Goal: Complete application form

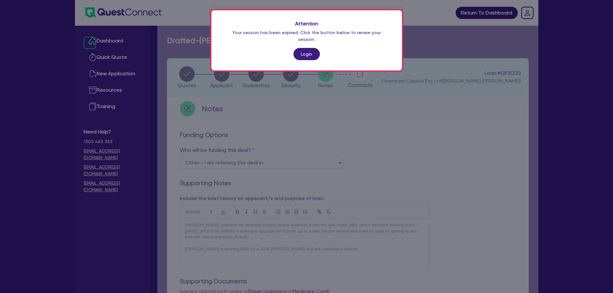
select select "Other"
click at [315, 51] on link "Login" at bounding box center [307, 54] width 26 height 12
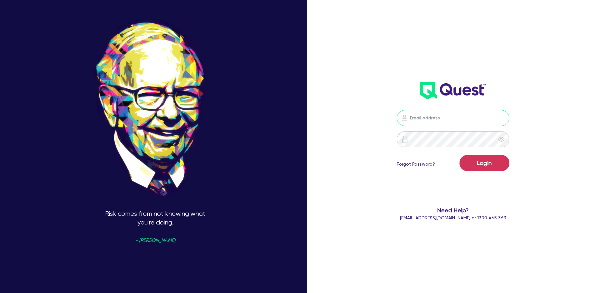
type input "[PERSON_NAME][EMAIL_ADDRESS][PERSON_NAME][DOMAIN_NAME]"
click at [473, 164] on button "Login" at bounding box center [485, 163] width 50 height 16
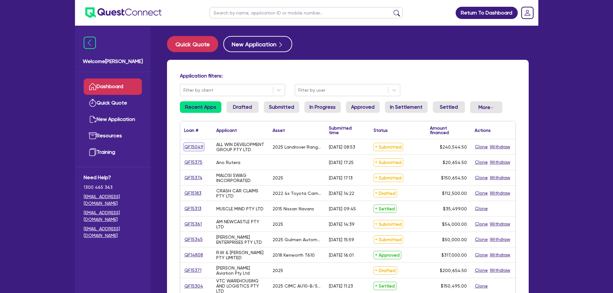
click at [186, 145] on link "QF15049" at bounding box center [194, 146] width 20 height 7
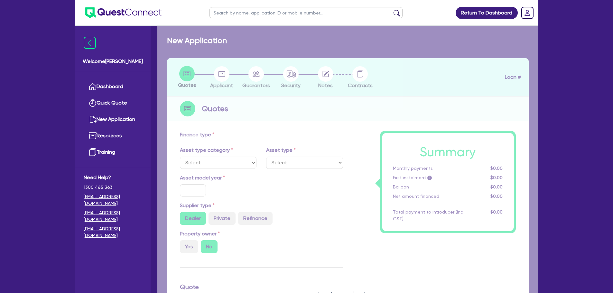
select select "CARS_AND_LIGHT_TRUCKS"
type input "2025"
type input "240,000"
type input "4"
type input "9,621.78"
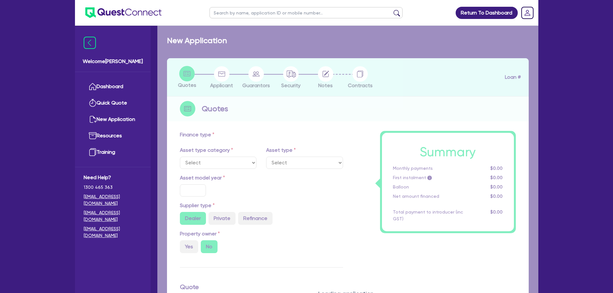
type input "6.49"
type input "495"
select select "PASSENGER_VEHICLES"
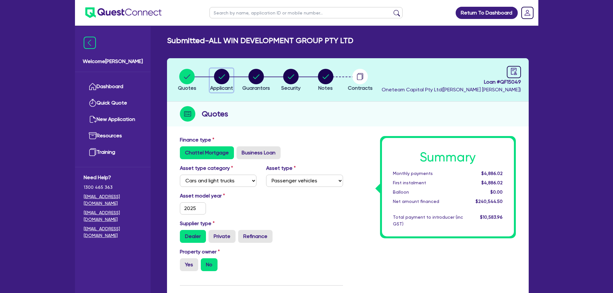
drag, startPoint x: 223, startPoint y: 76, endPoint x: 223, endPoint y: 80, distance: 4.2
click at [224, 81] on icon "button" at bounding box center [221, 76] width 15 height 15
select select "COMPANY"
select select "BUILDING_CONSTRUCTION"
select select "BUSINESSES_LARGE_CONSTRUCTION_PROJECTS"
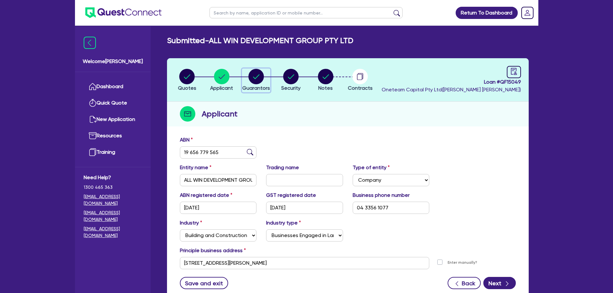
click at [263, 99] on header "Quotes Applicant [GEOGRAPHIC_DATA] Security Notes Contracts Loan # QF15049 Onet…" at bounding box center [348, 79] width 362 height 43
click at [260, 89] on span "Guarantors" at bounding box center [256, 88] width 28 height 6
select select "MR"
select select "[GEOGRAPHIC_DATA]"
select select "SINGLE"
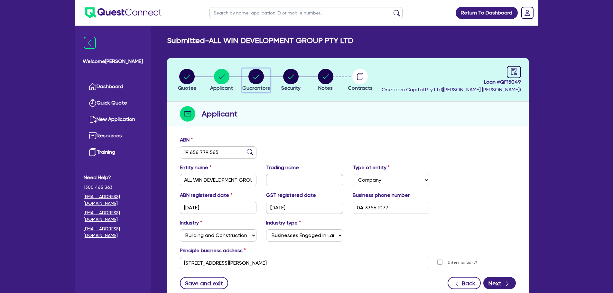
select select "INVESTMENT_PROPERTY"
select select "CASH"
select select "INVESTMENT_PROPERTY_LOAN"
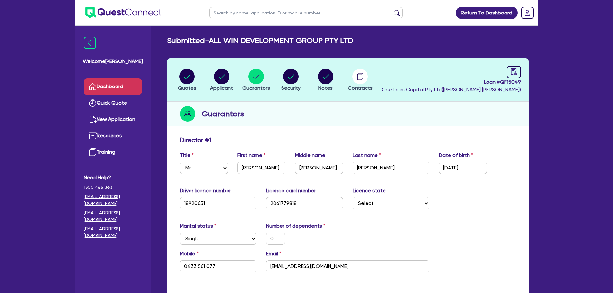
click at [102, 94] on link "Dashboard" at bounding box center [113, 87] width 58 height 16
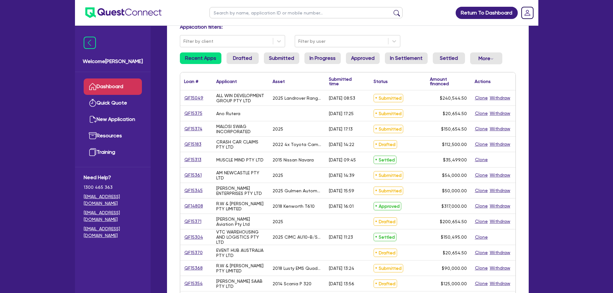
scroll to position [64, 0]
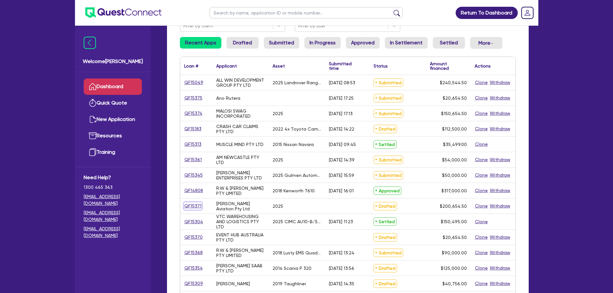
click at [194, 208] on link "QF15371" at bounding box center [193, 206] width 18 height 7
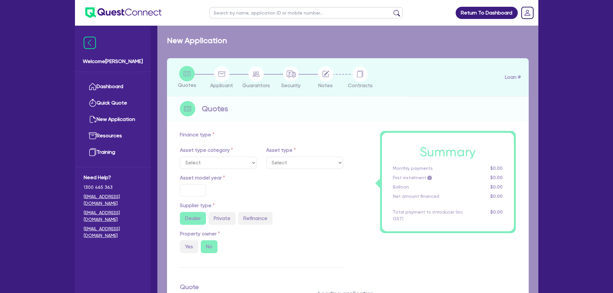
select select "CARS_AND_LIGHT_TRUCKS"
type input "2025"
type input "200,000"
type input "6.69"
select select "PASSENGER_VEHICLES"
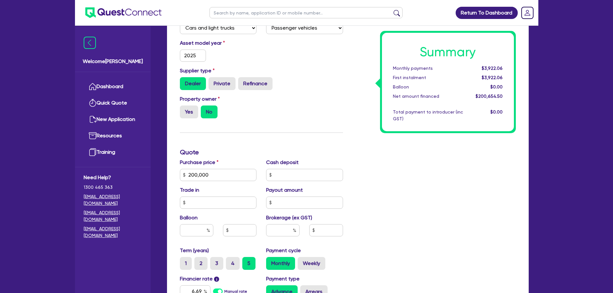
scroll to position [61, 0]
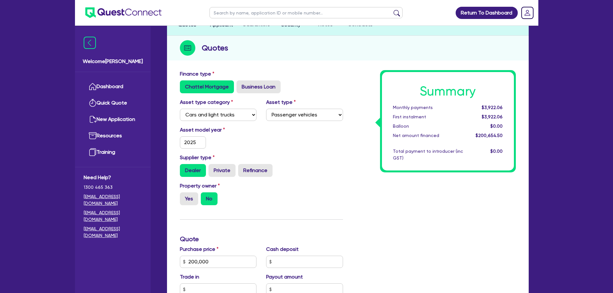
click at [231, 18] on input "text" at bounding box center [306, 12] width 193 height 11
type input "juns"
click button "submit" at bounding box center [397, 14] width 10 height 9
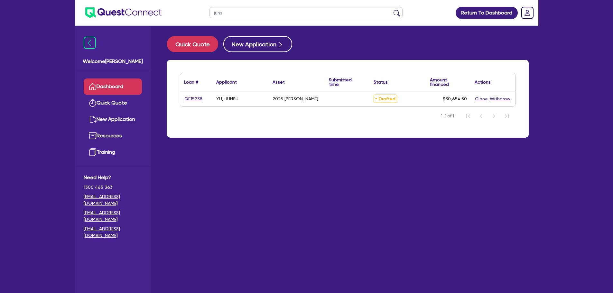
select select "CARS_AND_LIGHT_TRUCKS"
select select "PASSENGER_VEHICLES"
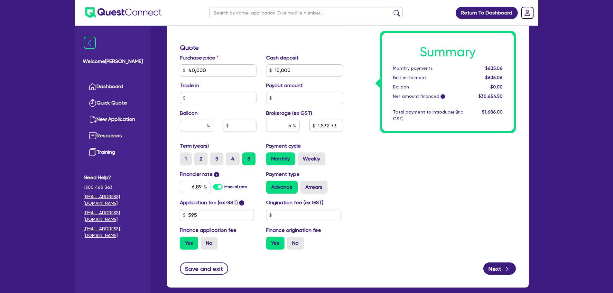
scroll to position [257, 0]
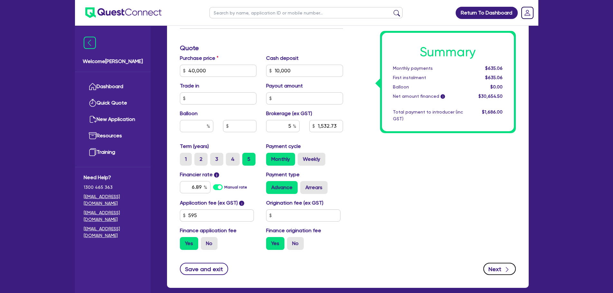
click at [494, 269] on button "Next" at bounding box center [500, 269] width 33 height 12
type input "40,000"
type input "10,000"
type input "1,532.73"
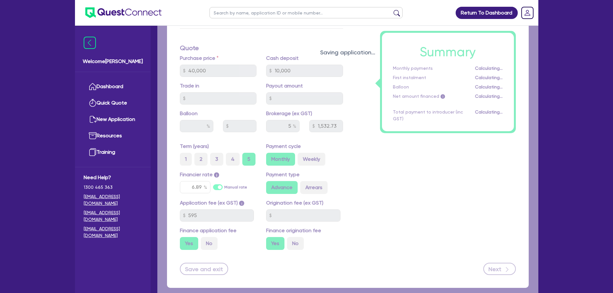
select select "SOLE_TRADER"
select select "ACCOMODATION_FOOD"
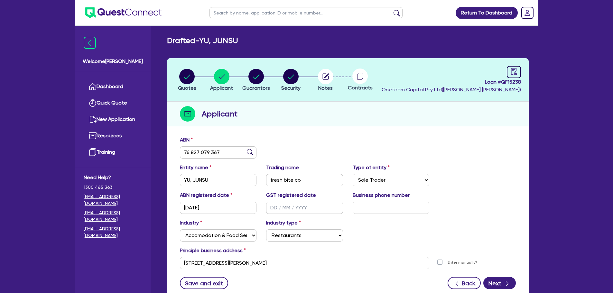
scroll to position [48, 0]
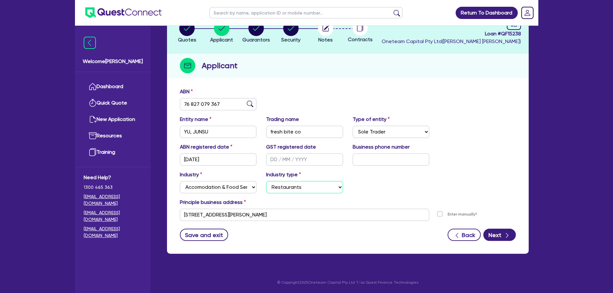
click at [325, 193] on select "Select Hotels Motels Serviced Apartments Other Short-term Accomodation Cafes Re…" at bounding box center [304, 187] width 77 height 12
select select "CAFES"
click at [266, 181] on select "Select Hotels Motels Serviced Apartments Other Short-term Accomodation Cafes Re…" at bounding box center [304, 187] width 77 height 12
click at [486, 158] on div "ABN registered date [DATE] GST registered date Business phone number" at bounding box center [348, 157] width 346 height 28
click at [491, 232] on button "Next" at bounding box center [500, 235] width 33 height 12
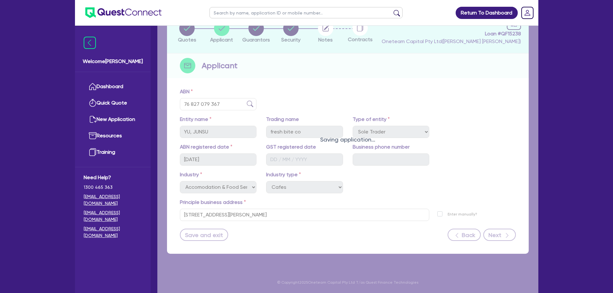
select select "MR"
select select "MARRIED"
select select "PROPERTY"
select select "CASH"
select select "VEHICLE"
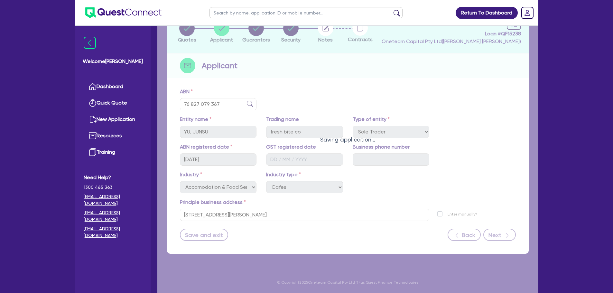
select select "MORTGAGE"
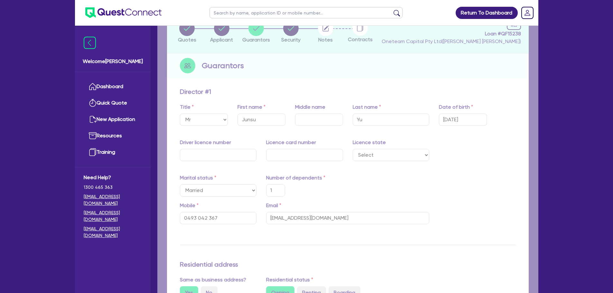
type input "1"
type input "0493 042 367"
type input "850,000"
type input "30,000"
type input "25,000"
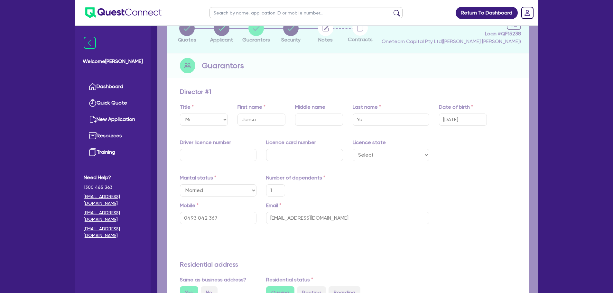
type input "450,000"
type input "2,000"
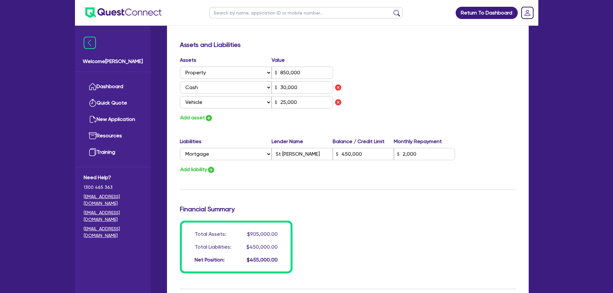
scroll to position [488, 0]
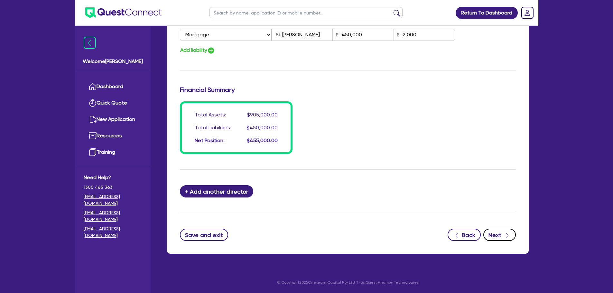
click at [488, 237] on button "Next" at bounding box center [500, 235] width 33 height 12
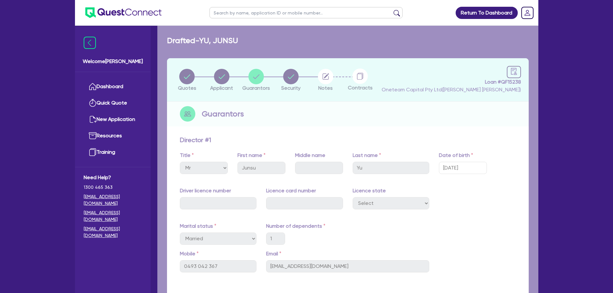
select select "CARS_AND_LIGHT_TRUCKS"
select select "PASSENGER_VEHICLES"
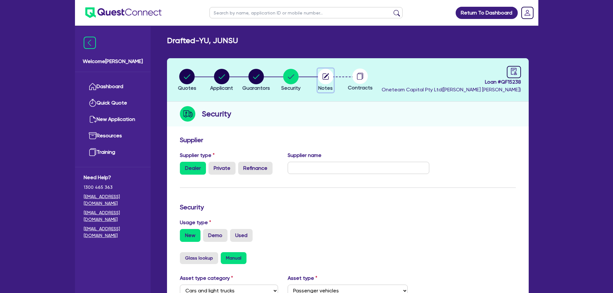
click at [328, 75] on icon "button" at bounding box center [326, 75] width 5 height 5
select select "Other"
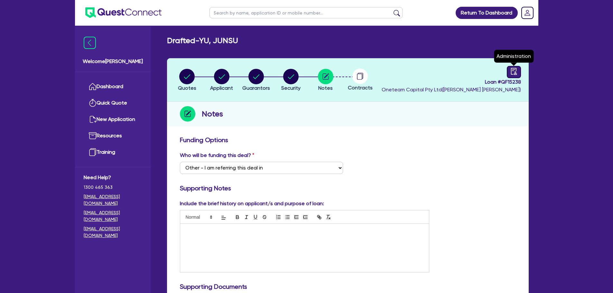
click at [507, 71] on link at bounding box center [514, 72] width 14 height 12
select select "DRAFTED_NEW"
select select "Other"
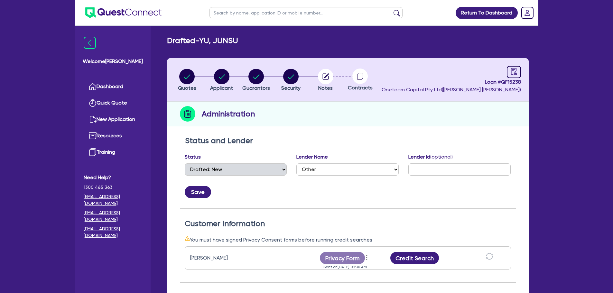
click at [223, 16] on input "text" at bounding box center [306, 12] width 193 height 11
type input "amber"
click button "submit" at bounding box center [397, 14] width 10 height 9
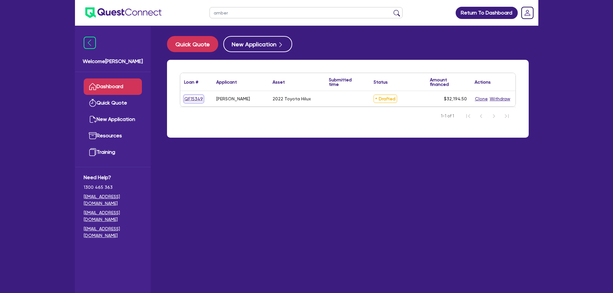
click at [188, 99] on link "QF15349" at bounding box center [193, 98] width 19 height 7
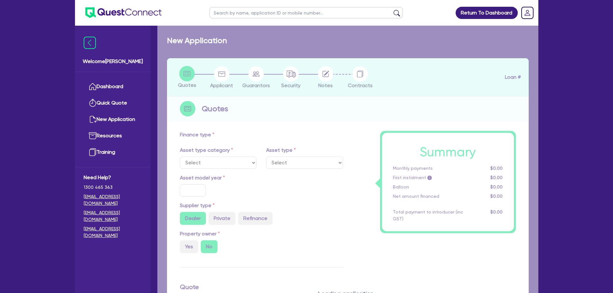
select select "CARS_AND_LIGHT_TRUCKS"
type input "2022"
type input "30,000"
type input "4"
type input "1,287.78"
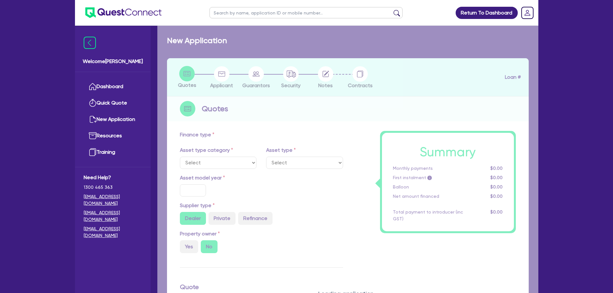
type input "13.95"
type input "1,095"
type input "900"
select select "PASSENGER_VEHICLES"
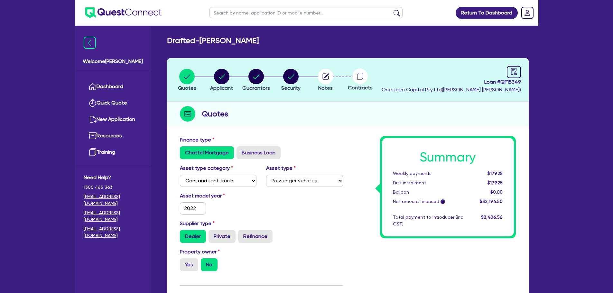
click at [509, 65] on header "Quotes Applicant [GEOGRAPHIC_DATA] Security Notes Contracts Loan # QF15349 Onet…" at bounding box center [348, 79] width 362 height 43
click at [507, 69] on link at bounding box center [514, 72] width 14 height 12
select select "DRAFTED_NEW"
select select "Other"
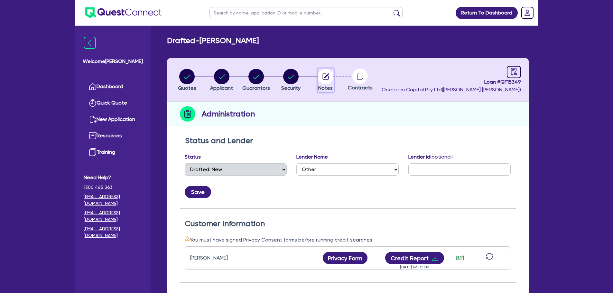
click at [324, 79] on circle "button" at bounding box center [325, 76] width 15 height 15
select select "Other"
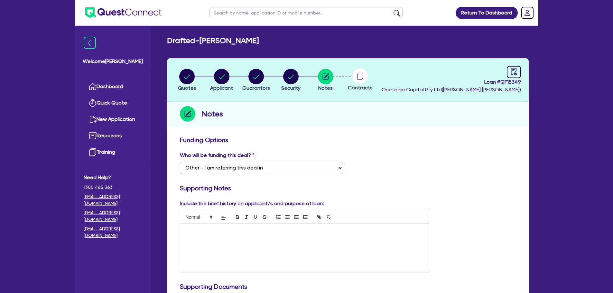
click at [236, 14] on input "text" at bounding box center [306, 12] width 193 height 11
type input "[PERSON_NAME]"
click button "submit" at bounding box center [397, 14] width 10 height 9
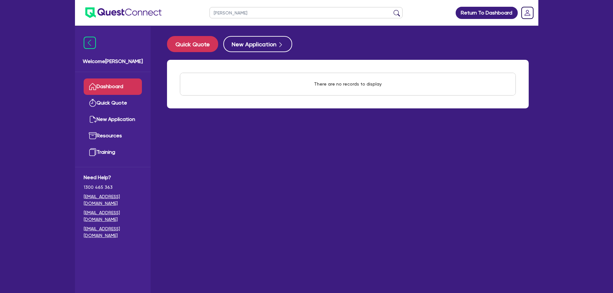
click at [114, 84] on link "Dashboard" at bounding box center [113, 87] width 58 height 16
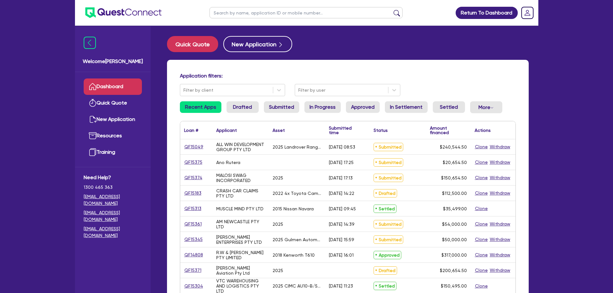
click at [240, 14] on input "text" at bounding box center [306, 12] width 193 height 11
click at [240, 24] on ul "amb" at bounding box center [306, 12] width 206 height 25
click at [238, 14] on input "amb" at bounding box center [306, 12] width 193 height 11
type input "amber"
click at [392, 10] on button "submit" at bounding box center [397, 14] width 10 height 9
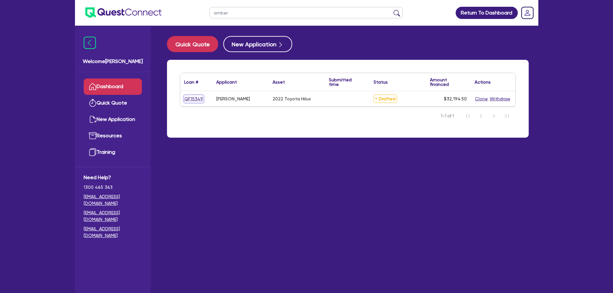
click at [196, 96] on link "QF15349" at bounding box center [193, 98] width 19 height 7
select select "CARS_AND_LIGHT_TRUCKS"
select select "PASSENGER_VEHICLES"
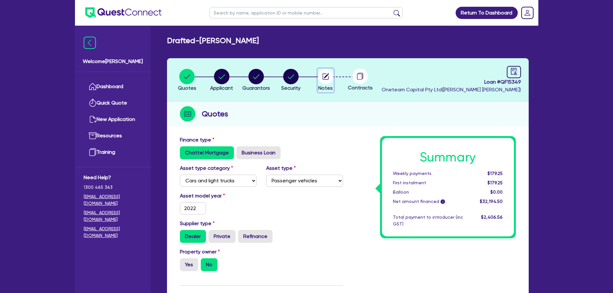
click at [332, 79] on circle "button" at bounding box center [325, 76] width 15 height 15
select select "Other"
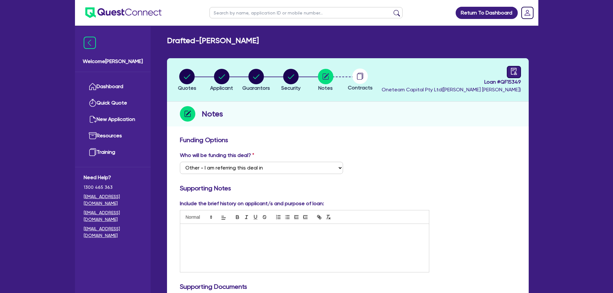
click at [508, 73] on link at bounding box center [514, 72] width 14 height 12
select select "DRAFTED_NEW"
select select "Other"
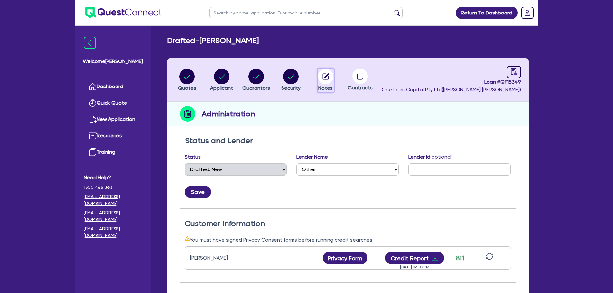
click at [318, 79] on icon "button" at bounding box center [325, 76] width 15 height 15
select select "Other"
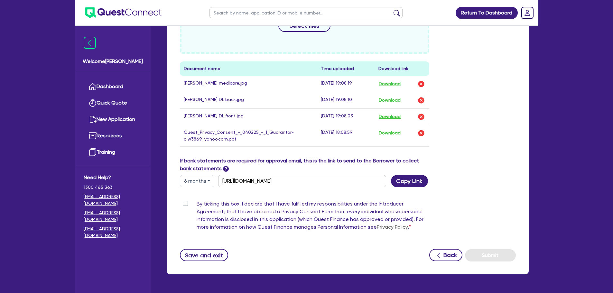
scroll to position [322, 0]
click at [402, 180] on button "Copy Link" at bounding box center [409, 181] width 37 height 12
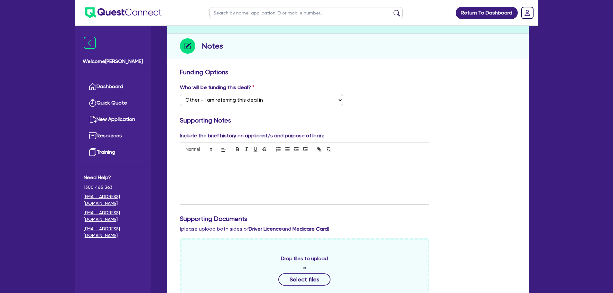
scroll to position [0, 0]
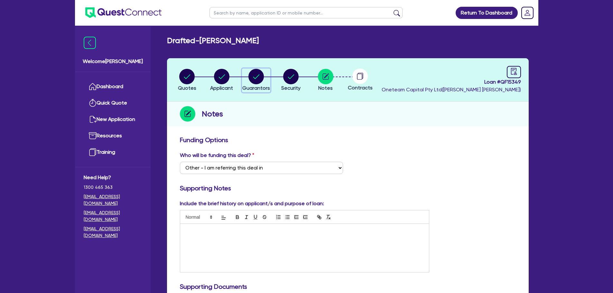
click at [250, 80] on circle "button" at bounding box center [256, 76] width 15 height 15
select select "MISS"
select select "[GEOGRAPHIC_DATA]"
select select "SINGLE"
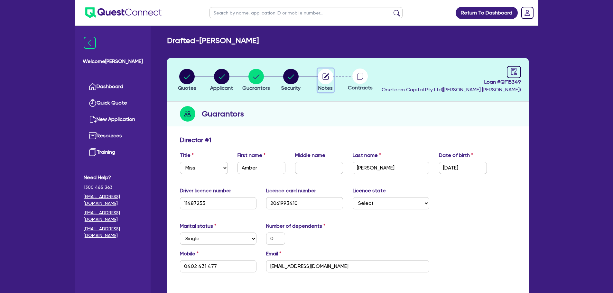
click at [328, 74] on circle "button" at bounding box center [325, 76] width 15 height 15
select select "Other"
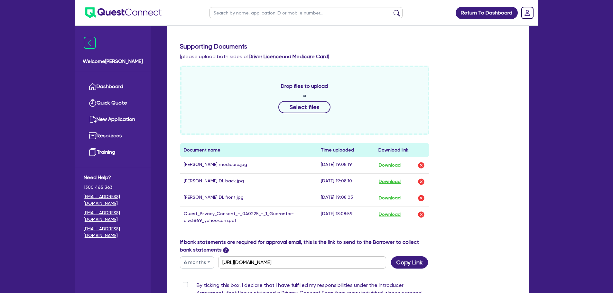
scroll to position [241, 0]
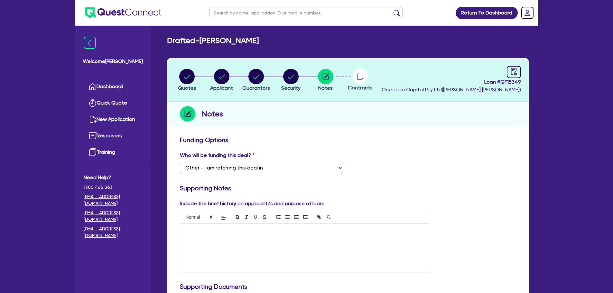
select select "Other"
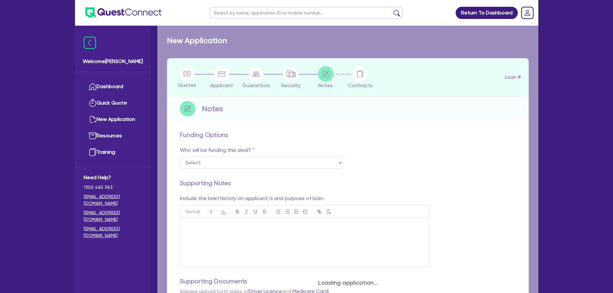
select select "Other"
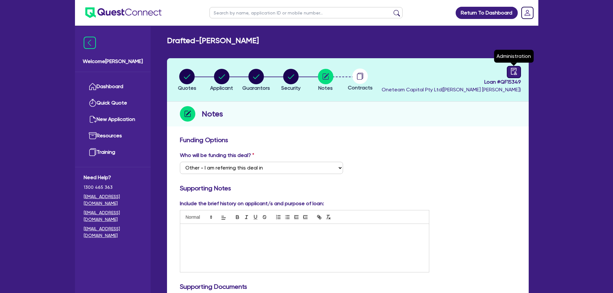
click at [514, 71] on icon "audit" at bounding box center [514, 71] width 7 height 7
select select "DRAFTED_NEW"
select select "Other"
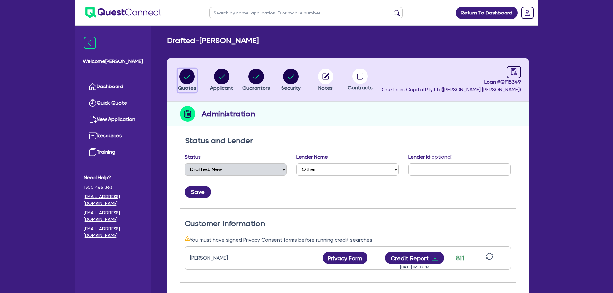
click at [178, 79] on div "button" at bounding box center [187, 76] width 18 height 15
select select "CARS_AND_LIGHT_TRUCKS"
select select "PASSENGER_VEHICLES"
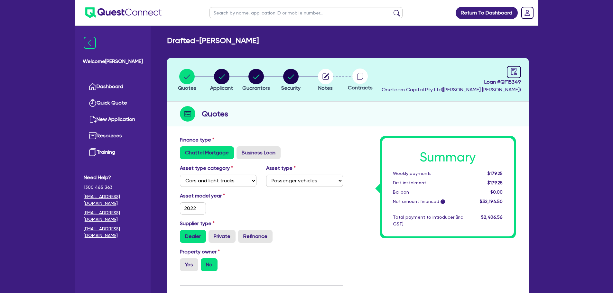
click at [230, 14] on input "text" at bounding box center [306, 12] width 193 height 11
type input "keith"
click button "submit" at bounding box center [397, 14] width 10 height 9
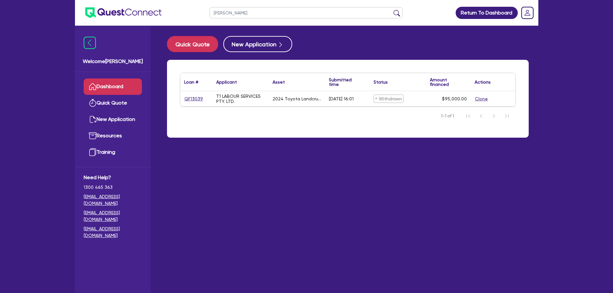
click at [244, 9] on input "keith" at bounding box center [306, 12] width 193 height 11
type input "k"
click at [105, 93] on link "Dashboard" at bounding box center [113, 87] width 58 height 16
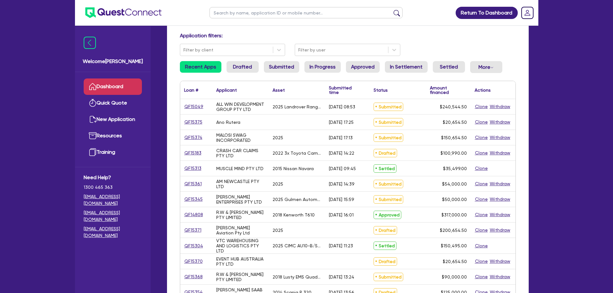
scroll to position [41, 0]
click at [198, 229] on link "QF15371" at bounding box center [193, 229] width 18 height 7
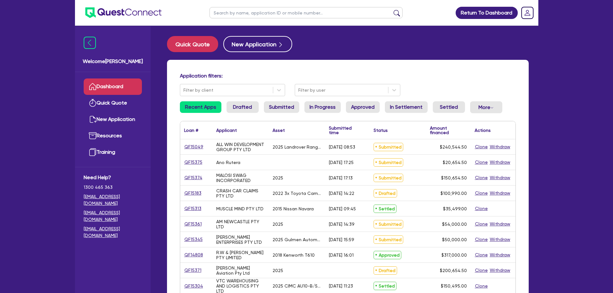
select select "CARS_AND_LIGHT_TRUCKS"
select select "PASSENGER_VEHICLES"
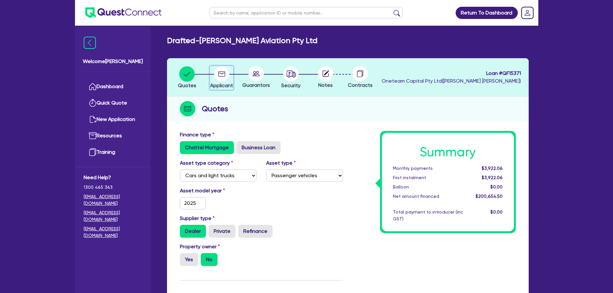
click at [223, 74] on circle "button" at bounding box center [221, 73] width 15 height 15
select select "COMPANY"
select select "RENTAL_REAL_ESTATE"
select select "REAL_ESTATE_SERVICES"
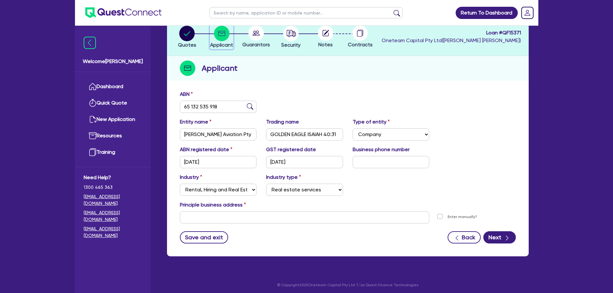
scroll to position [41, 0]
drag, startPoint x: 223, startPoint y: 108, endPoint x: 154, endPoint y: 102, distance: 69.5
click at [154, 102] on div "Welcome Luke Dashboard Quick Quote New Application Ref Company Ref Salesperson …" at bounding box center [307, 127] width 464 height 336
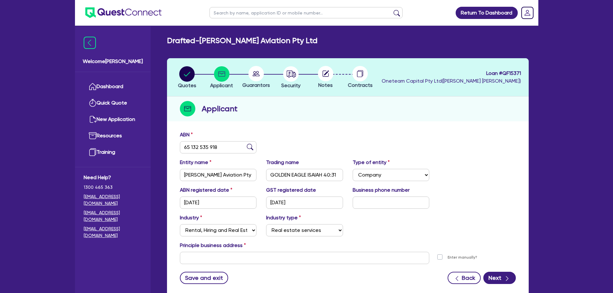
click at [244, 7] on ul at bounding box center [306, 12] width 206 height 25
click at [242, 13] on input "text" at bounding box center [306, 12] width 193 height 11
type input "amber"
click button "submit" at bounding box center [397, 14] width 10 height 9
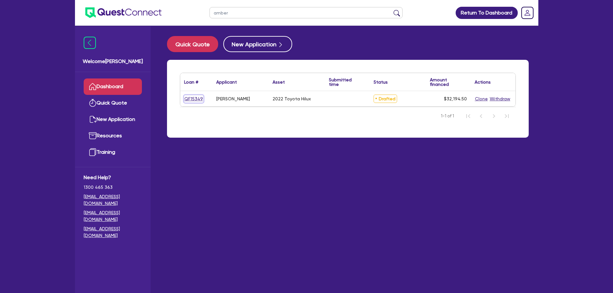
click at [193, 98] on link "QF15349" at bounding box center [193, 98] width 19 height 7
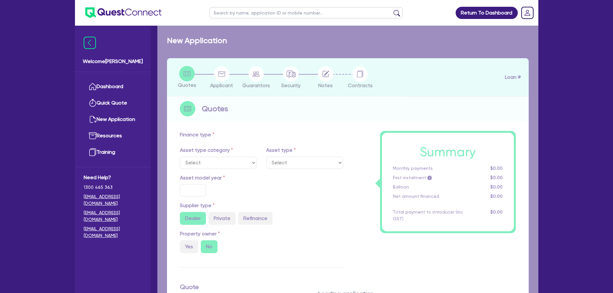
select select "CARS_AND_LIGHT_TRUCKS"
type input "2022"
type input "30,000"
type input "4"
type input "1,287.78"
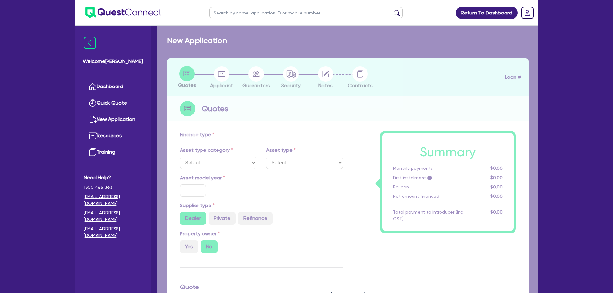
type input "13.95"
type input "1,095"
type input "900"
select select "PASSENGER_VEHICLES"
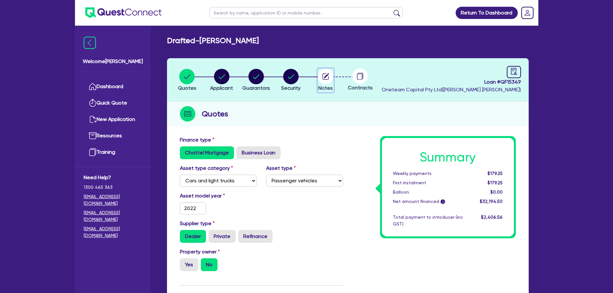
click at [327, 73] on circle "button" at bounding box center [325, 76] width 15 height 15
select select "Other"
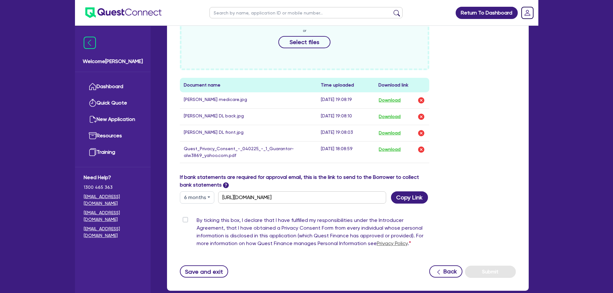
scroll to position [343, 0]
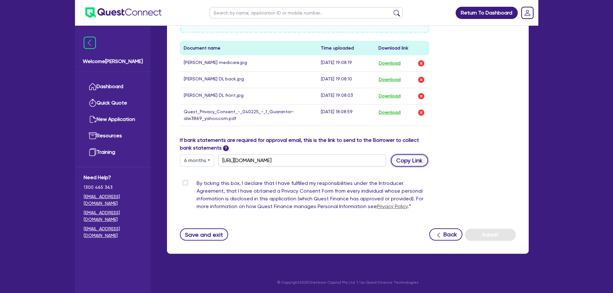
click at [410, 159] on button "Copy Link" at bounding box center [409, 161] width 37 height 12
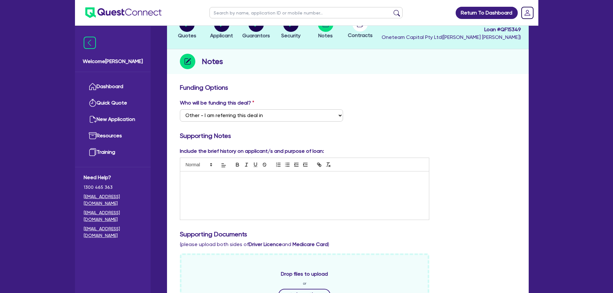
scroll to position [0, 0]
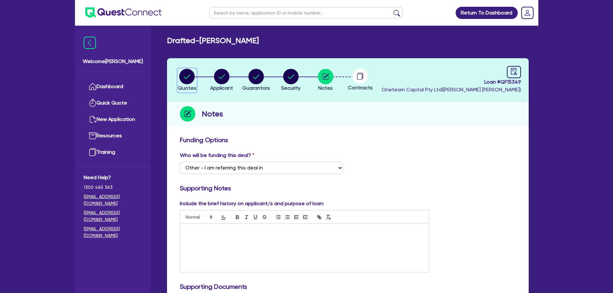
click at [188, 80] on circle "button" at bounding box center [186, 76] width 15 height 15
select select "CARS_AND_LIGHT_TRUCKS"
select select "PASSENGER_VEHICLES"
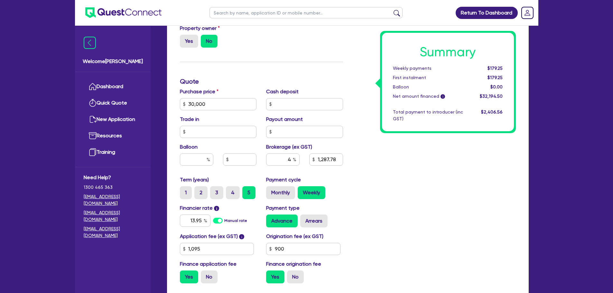
scroll to position [227, 0]
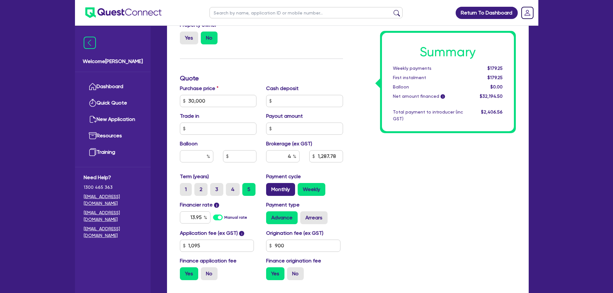
click at [294, 191] on label "Monthly" at bounding box center [280, 189] width 29 height 13
click at [270, 187] on input "Monthly" at bounding box center [268, 185] width 4 height 4
radio input "true"
type input "30,000"
type input "1,287.78"
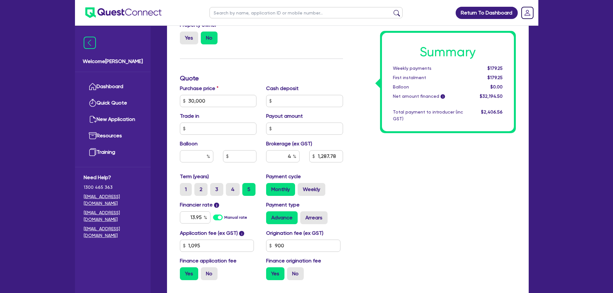
type input "1,095"
type input "30,000"
type input "1,287.78"
type input "1,095"
click at [312, 193] on label "Weekly" at bounding box center [312, 189] width 28 height 13
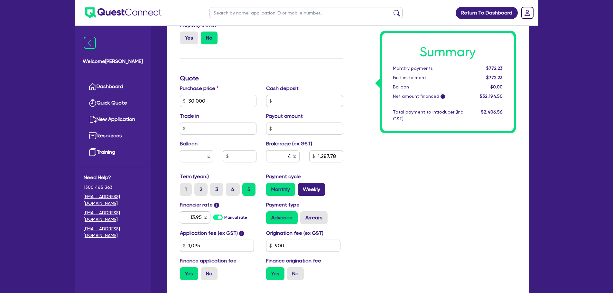
click at [302, 187] on input "Weekly" at bounding box center [300, 185] width 4 height 4
radio input "true"
type input "30,000"
type input "1,287.78"
type input "1,095"
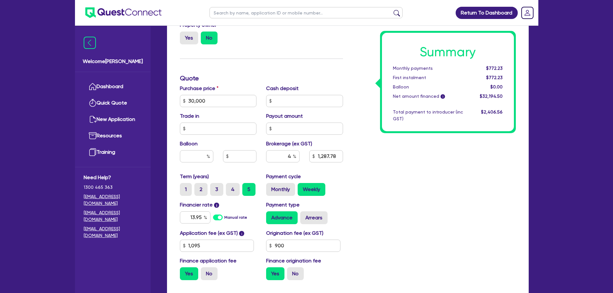
type input "30,000"
type input "1,287.78"
type input "1,095"
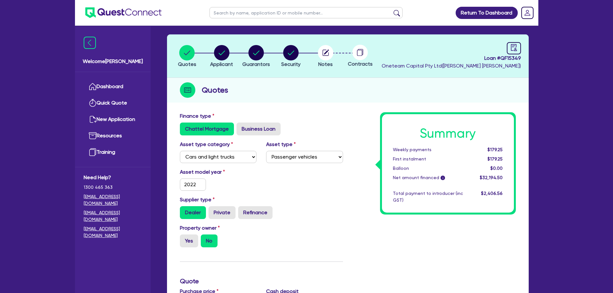
scroll to position [1, 0]
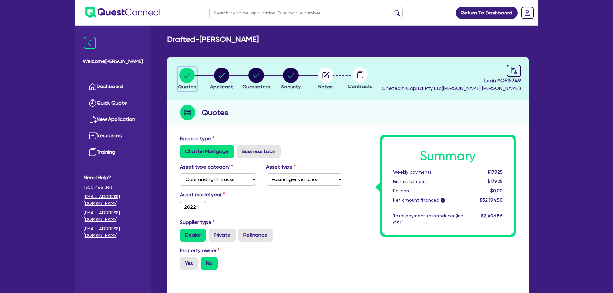
click at [188, 76] on icon "button" at bounding box center [187, 75] width 6 height 5
click at [287, 77] on circle "button" at bounding box center [290, 75] width 15 height 15
select select "CARS_AND_LIGHT_TRUCKS"
select select "PASSENGER_VEHICLES"
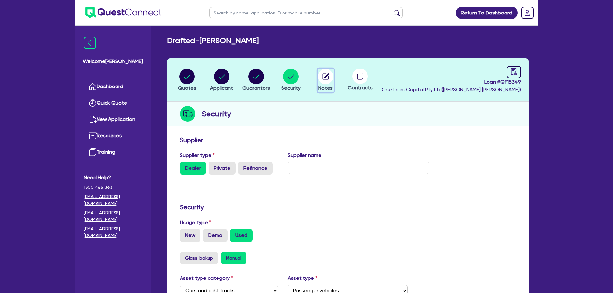
click at [328, 73] on circle "button" at bounding box center [325, 76] width 15 height 15
select select "Other"
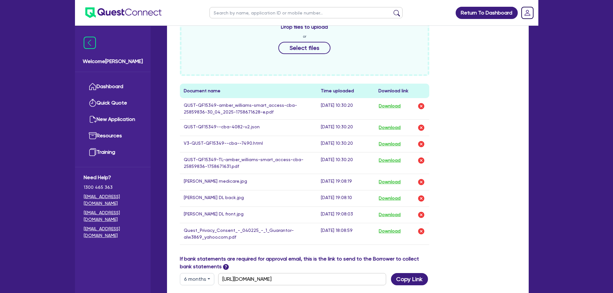
scroll to position [308, 0]
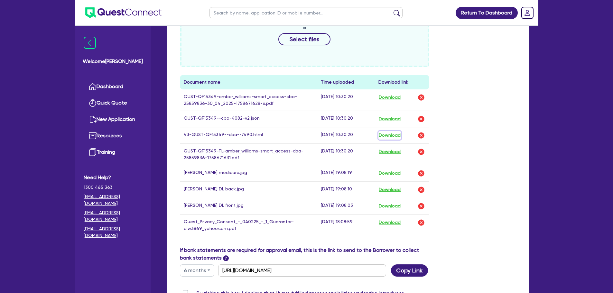
click at [390, 133] on button "Download" at bounding box center [390, 135] width 23 height 8
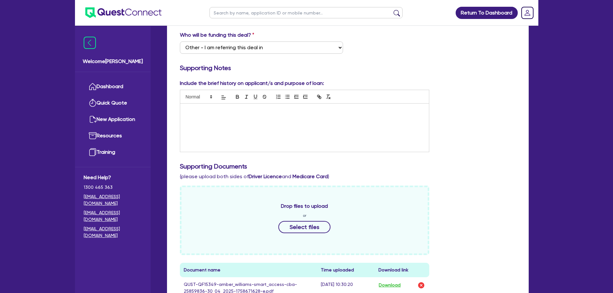
scroll to position [125, 0]
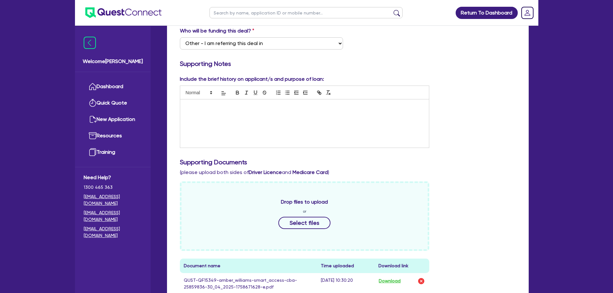
click at [216, 122] on div at bounding box center [304, 123] width 249 height 48
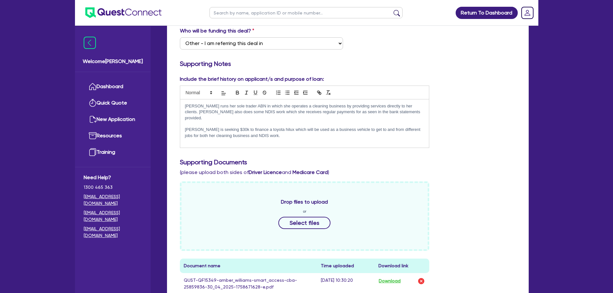
click at [243, 106] on p "Amber runs her sole trader ABN in which she operates a cleaning business by pro…" at bounding box center [305, 112] width 240 height 18
click at [230, 118] on p "Amber runs her sole trader ABN which has been running since 2022 in which she o…" at bounding box center [305, 112] width 240 height 18
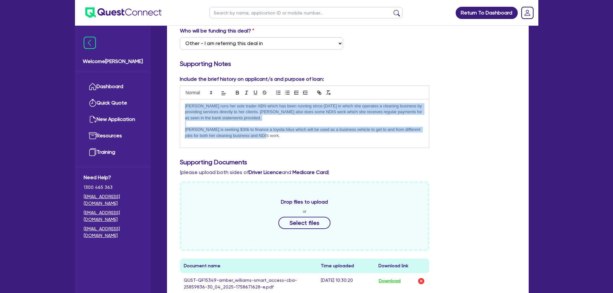
drag, startPoint x: 264, startPoint y: 136, endPoint x: 163, endPoint y: 97, distance: 108.6
click at [163, 97] on div "Quotes Applicant Guarantors Security Notes Contracts Loan # QF15349 Oneteam Cap…" at bounding box center [348, 245] width 372 height 622
copy div "Amber runs her sole trader ABN which has been running since 2022 in which she o…"
click at [278, 129] on p "Amber is seeking $30k to finance a toyota hilux which will be used as a busines…" at bounding box center [305, 133] width 240 height 12
drag, startPoint x: 263, startPoint y: 134, endPoint x: 168, endPoint y: 97, distance: 101.9
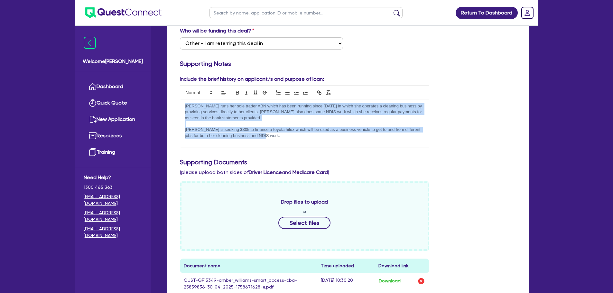
click at [168, 97] on div "Funding Options Who will be funding this deal? Select I want Quest to fund 100%…" at bounding box center [348, 278] width 362 height 540
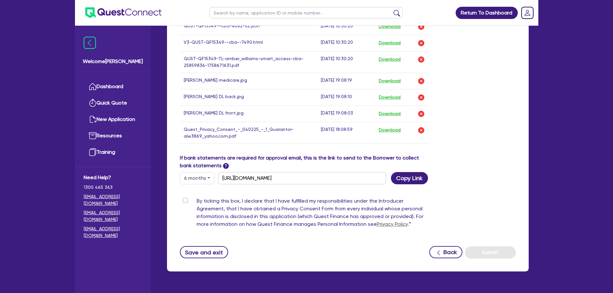
scroll to position [401, 0]
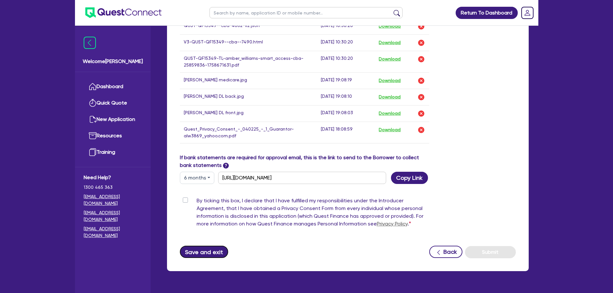
click at [209, 251] on button "Save and exit" at bounding box center [204, 252] width 49 height 12
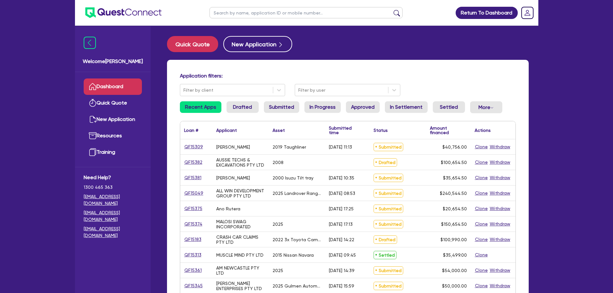
click at [229, 4] on ul at bounding box center [306, 12] width 206 height 25
click at [230, 12] on input "text" at bounding box center [306, 12] width 193 height 11
type input "amber"
click at [392, 10] on button "submit" at bounding box center [397, 14] width 10 height 9
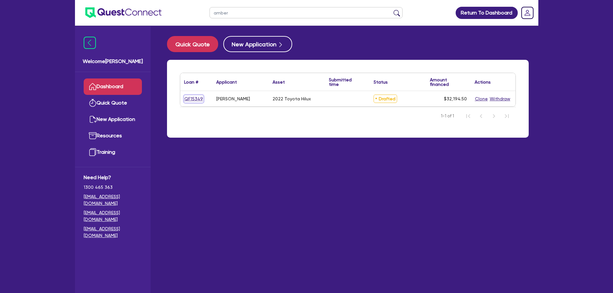
click at [195, 99] on link "QF15349" at bounding box center [193, 98] width 19 height 7
select select "CARS_AND_LIGHT_TRUCKS"
select select "PASSENGER_VEHICLES"
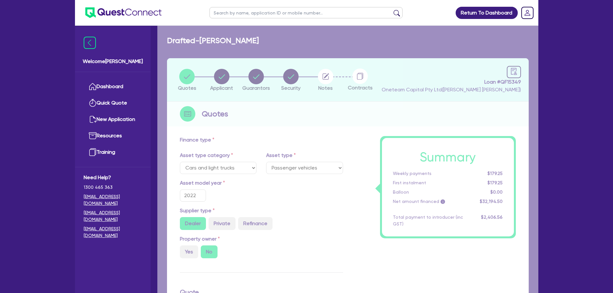
type input "30,000"
type input "1,287.78"
type input "1,095"
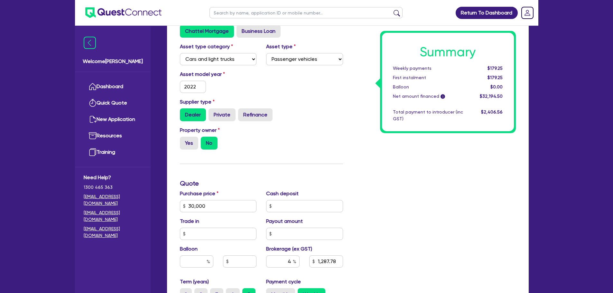
scroll to position [125, 0]
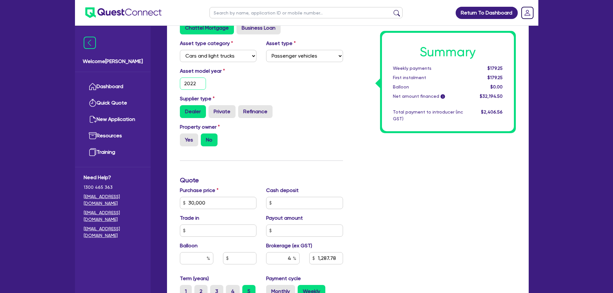
click at [194, 83] on input "2022" at bounding box center [193, 84] width 26 height 12
type input "2023"
type input "30,000"
type input "1,287.78"
type input "1,095"
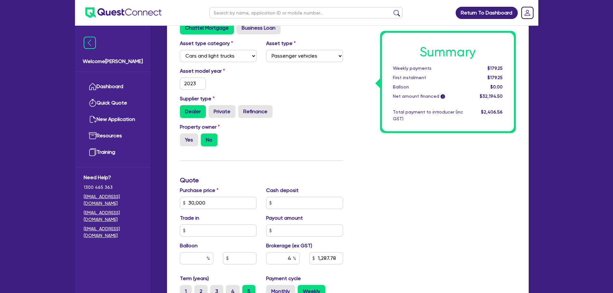
click at [267, 85] on div "Asset model year 2023" at bounding box center [261, 81] width 173 height 28
type input "30,000"
type input "1,287.78"
type input "1,095"
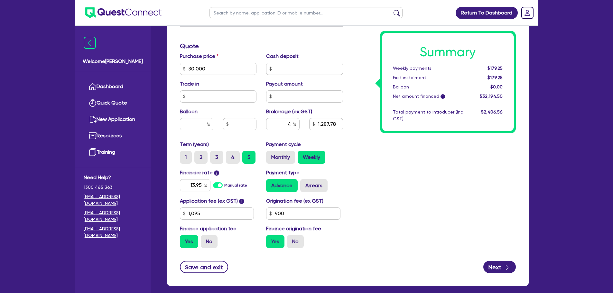
scroll to position [291, 0]
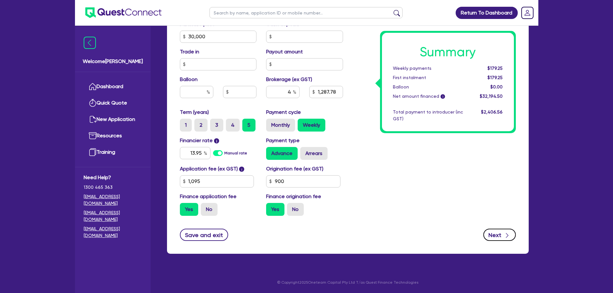
click at [498, 231] on button "Next" at bounding box center [500, 235] width 33 height 12
type input "30,000"
type input "1,287.78"
type input "1,095"
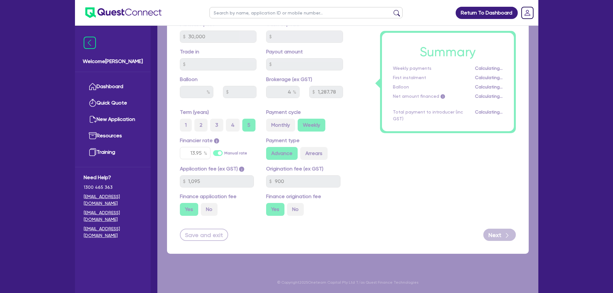
select select "SOLE_TRADER"
select select "ADMINISTRATIVE_SUPPORT"
select select "DOMESTIC_COMMERCIAL_CLEANING"
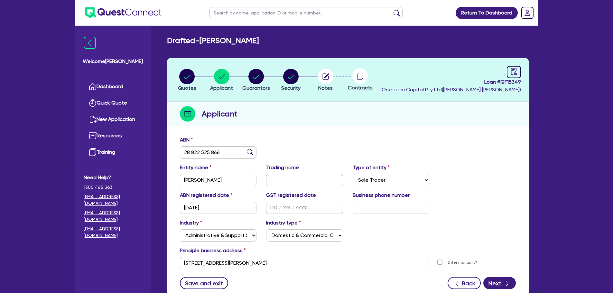
scroll to position [44, 0]
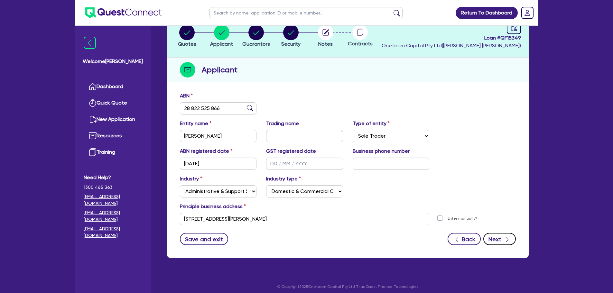
click at [492, 237] on button "Next" at bounding box center [500, 239] width 33 height 12
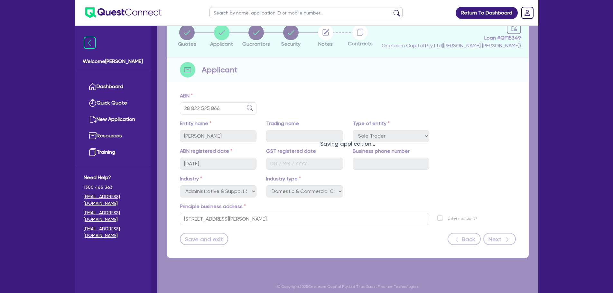
select select "MISS"
select select "[GEOGRAPHIC_DATA]"
select select "SINGLE"
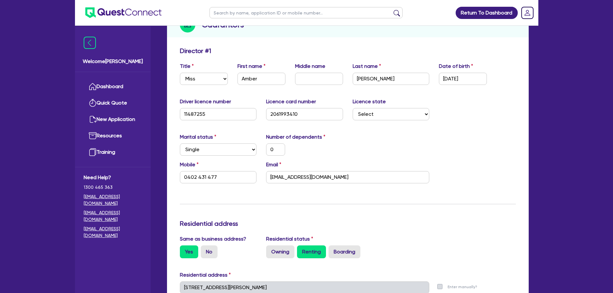
scroll to position [89, 0]
click at [326, 146] on div "0" at bounding box center [304, 149] width 87 height 12
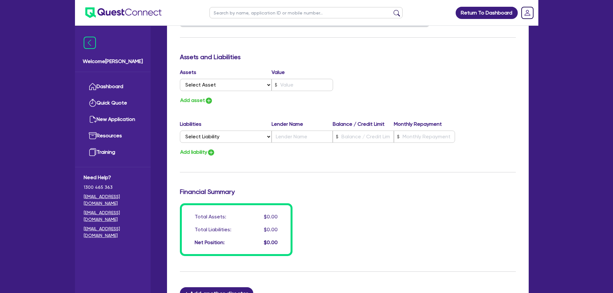
scroll to position [458, 0]
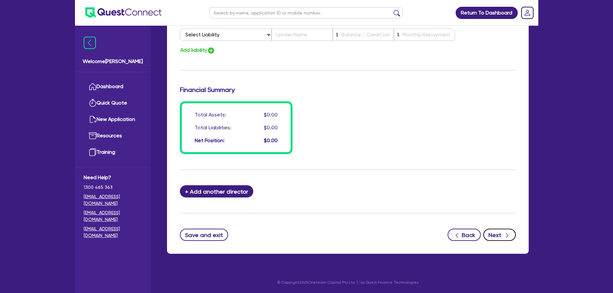
click at [508, 237] on icon "button" at bounding box center [507, 235] width 6 height 6
select select "CARS_AND_LIGHT_TRUCKS"
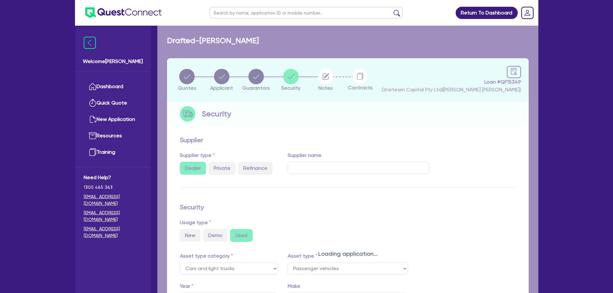
select select "PASSENGER_VEHICLES"
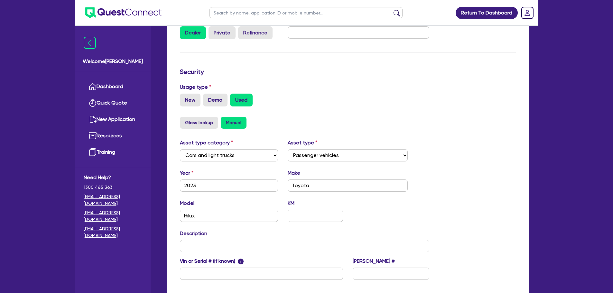
scroll to position [167, 0]
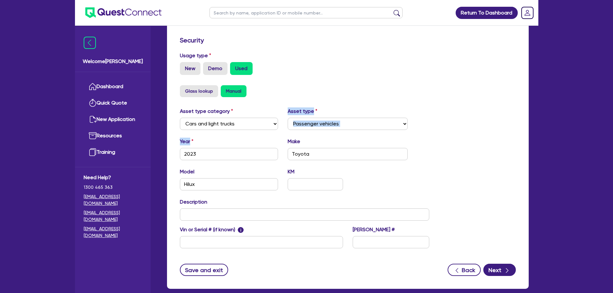
drag, startPoint x: 273, startPoint y: 143, endPoint x: 291, endPoint y: 118, distance: 31.4
click at [291, 118] on div "Asset type category Select Cars and light trucks Primary assets Secondary asset…" at bounding box center [304, 182] width 259 height 149
click at [442, 174] on div "Asset type category Select Cars and light trucks Primary assets Secondary asset…" at bounding box center [348, 182] width 346 height 149
click at [506, 272] on icon "button" at bounding box center [507, 271] width 6 height 6
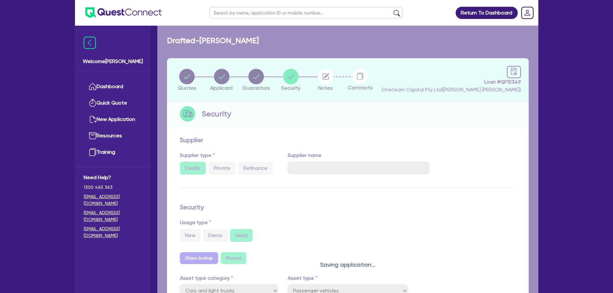
select select "Other"
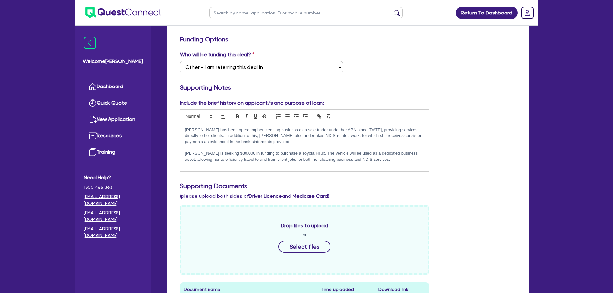
scroll to position [107, 0]
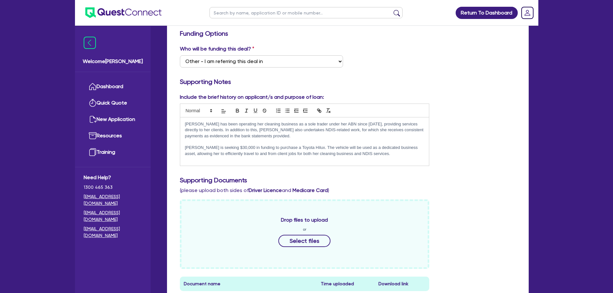
click at [406, 152] on p "Amber is seeking $30,000 in funding to purchase a Toyota Hilux. The vehicle wil…" at bounding box center [305, 151] width 240 height 12
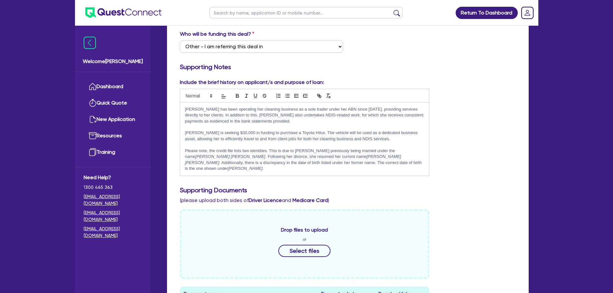
scroll to position [0, 0]
click at [384, 138] on p "Amber is seeking $30,000 in funding to purchase a Toyota Hilux. The vehicle wil…" at bounding box center [305, 136] width 240 height 12
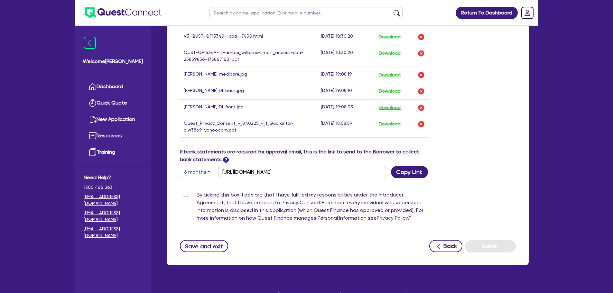
scroll to position [437, 0]
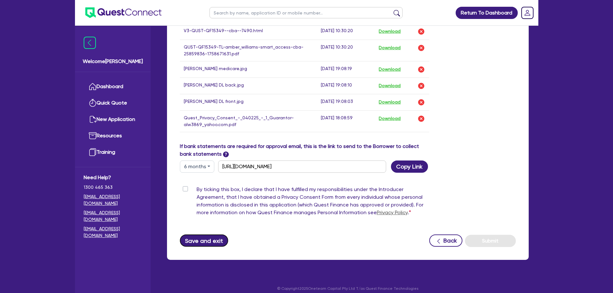
click at [203, 239] on button "Save and exit" at bounding box center [204, 241] width 49 height 12
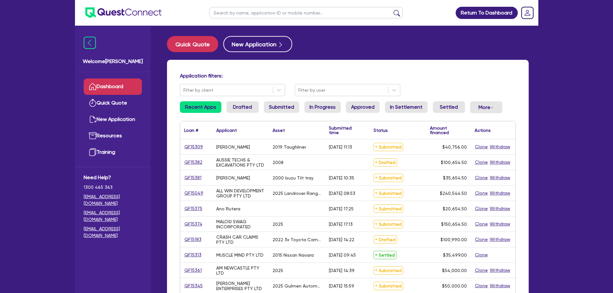
click at [224, 5] on ul at bounding box center [306, 12] width 206 height 25
click at [224, 11] on input "text" at bounding box center [306, 12] width 193 height 11
type input "amber"
click at [392, 10] on button "submit" at bounding box center [397, 14] width 10 height 9
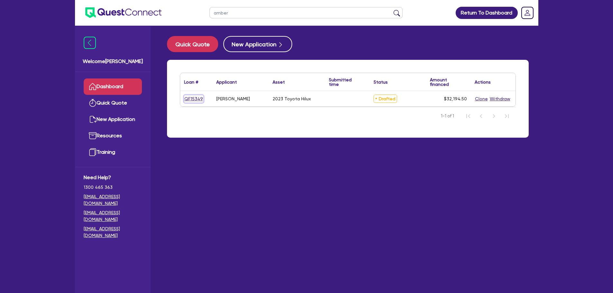
click at [193, 99] on link "QF15349" at bounding box center [193, 98] width 19 height 7
select select "CARS_AND_LIGHT_TRUCKS"
select select "PASSENGER_VEHICLES"
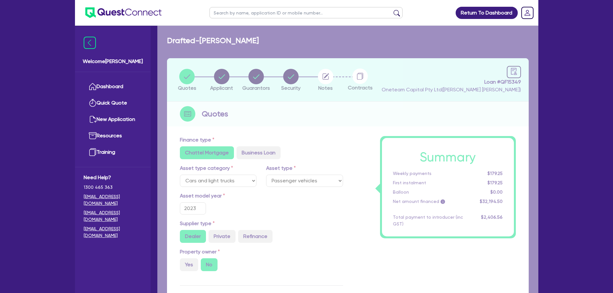
type input "30,000"
type input "1,287.78"
type input "1,095"
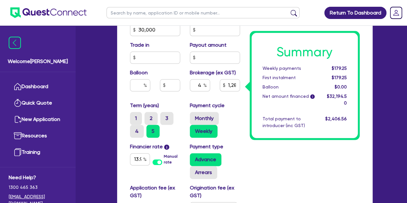
scroll to position [314, 0]
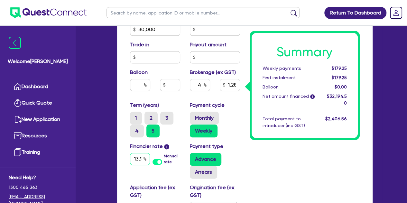
click at [138, 159] on input "13.95" at bounding box center [140, 159] width 20 height 12
type input "12.89"
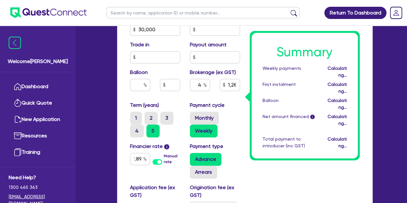
type input "30,000"
type input "1,287.78"
type input "1,095"
click at [300, 161] on div "Summary Weekly payments Calculating... First instalment Calculating... Balloon …" at bounding box center [305, 46] width 120 height 433
type input "30,000"
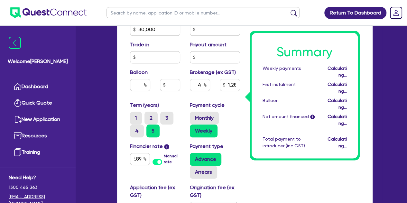
type input "1,287.78"
type input "1,095"
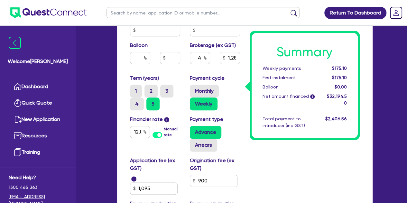
scroll to position [342, 0]
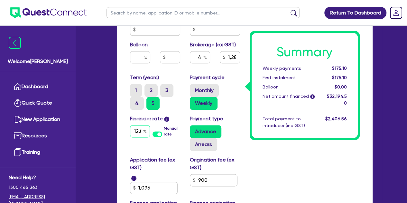
click at [140, 130] on input "12.89" at bounding box center [140, 131] width 20 height 12
type input "1"
type input "13.95"
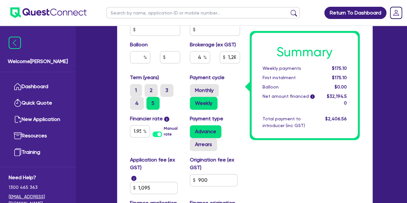
type input "30,000"
type input "1,287.78"
type input "1,095"
click at [300, 166] on div "Summary Weekly payments $175.10 First instalment $175.10 Balloon $0.00 Net amou…" at bounding box center [305, 18] width 120 height 433
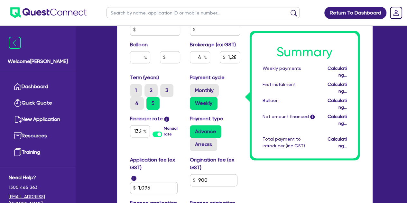
type input "30,000"
type input "1,287.78"
type input "1,095"
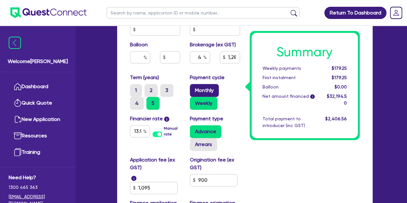
click at [202, 91] on label "Monthly" at bounding box center [204, 90] width 29 height 13
click at [194, 88] on input "Monthly" at bounding box center [192, 86] width 4 height 4
radio input "true"
type input "30,000"
type input "1,287.78"
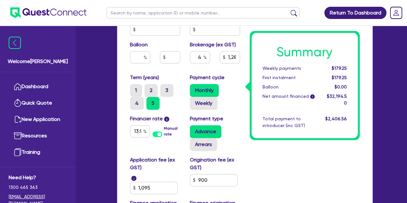
type input "1,095"
type input "30,000"
type input "1,287.78"
type input "1,095"
click at [201, 97] on label "Weekly" at bounding box center [204, 103] width 28 height 13
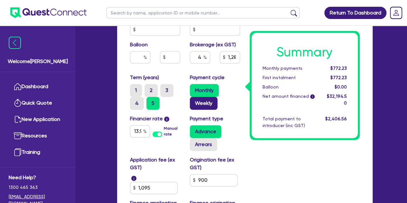
click at [194, 97] on input "Weekly" at bounding box center [192, 99] width 4 height 4
radio input "true"
type input "30,000"
type input "1,287.78"
type input "1,095"
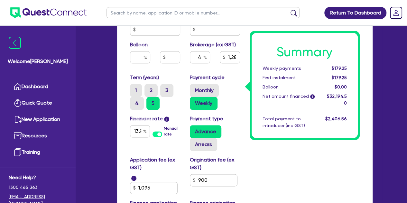
type input "30,000"
type input "1,287.78"
type input "1,095"
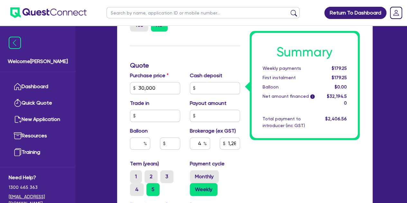
scroll to position [255, 0]
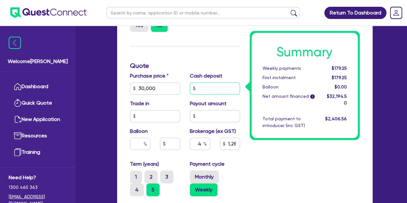
click at [214, 89] on input "text" at bounding box center [215, 88] width 50 height 12
type input "3,000"
type input "30,000"
type input "1,287.78"
type input "1,095"
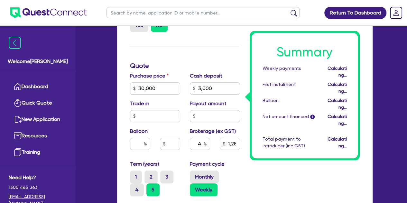
type input "30,000"
type input "1,167.78"
type input "1,095"
click at [174, 34] on div "Property owner Yes No" at bounding box center [185, 23] width 120 height 28
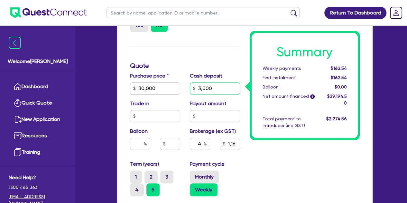
drag, startPoint x: 209, startPoint y: 89, endPoint x: 214, endPoint y: 90, distance: 5.0
click at [214, 90] on input "3,000" at bounding box center [215, 88] width 50 height 12
type input "3"
type input "30,000"
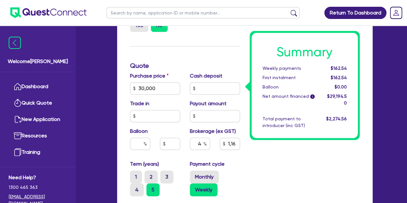
type input "1,167.78"
type input "1,095"
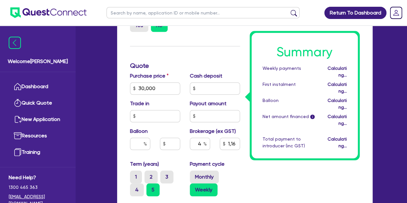
type input "30,000"
type input "1,287.78"
type input "1,095"
click at [212, 56] on div "Finance type Chattel Mortgage Business Loan Asset type category Select Cars and…" at bounding box center [185, 105] width 120 height 433
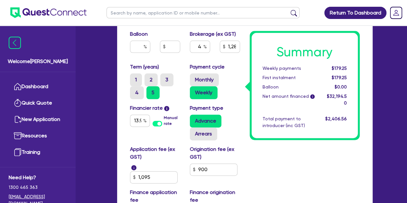
scroll to position [353, 0]
click at [118, 132] on div "Finance type Chattel Mortgage Business Loan Asset type category Select Cars and…" at bounding box center [245, 22] width 256 height 469
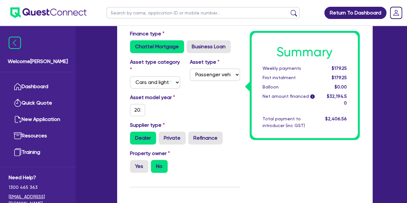
scroll to position [0, 0]
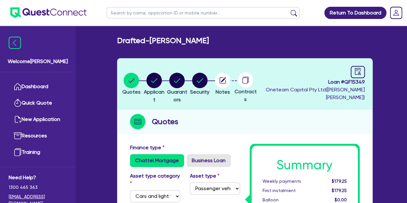
click at [123, 15] on input "text" at bounding box center [203, 12] width 193 height 11
type input "threl"
click button "submit" at bounding box center [294, 14] width 10 height 9
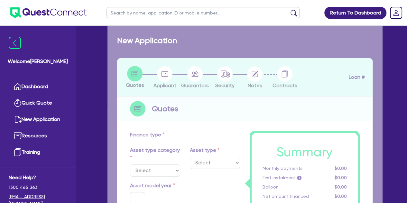
select select "CARS_AND_LIGHT_TRUCKS"
type input "2019"
radio input "true"
type input "34,000"
type input "10,000"
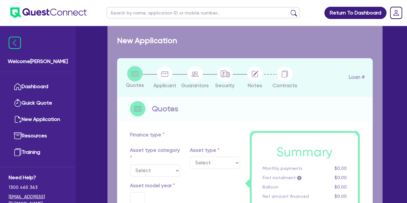
type input "5"
type input "1,281.68"
type input "7.89"
type input "495"
type input "990"
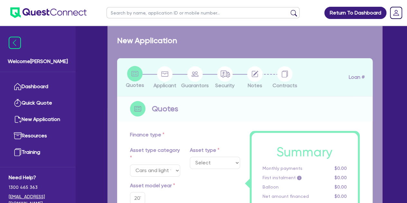
select select "PASSENGER_VEHICLES"
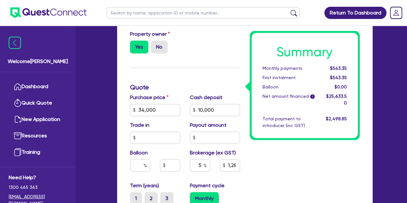
scroll to position [283, 0]
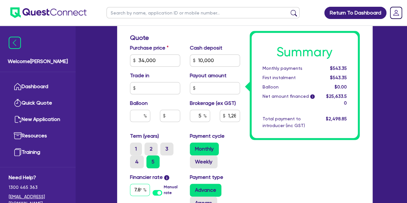
click at [138, 192] on input "7.89" at bounding box center [140, 190] width 20 height 12
type input "7"
type input "9"
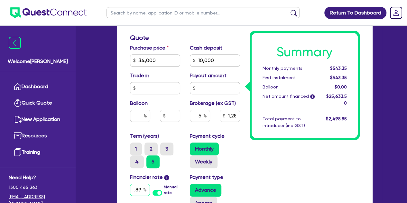
type input ".89"
type input "34,000"
type input "10,000"
type input "1,281.68"
type input ".89"
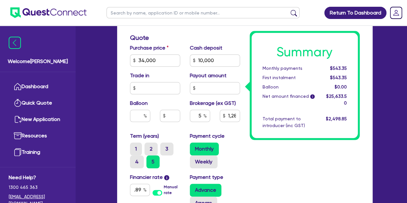
click at [243, 168] on div "Term (years) 1 2 3 4 5 Payment cycle Monthly Weekly" at bounding box center [185, 152] width 120 height 41
type input "34,000"
type input "10,000"
type input "1,281.68"
click at [137, 190] on input "0.89" at bounding box center [140, 190] width 20 height 12
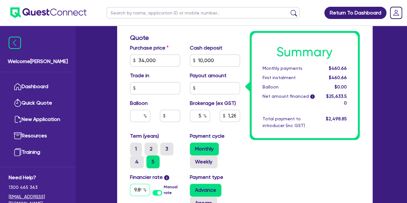
type input "9.89"
type input "34,000"
type input "10,000"
type input "1,281.68"
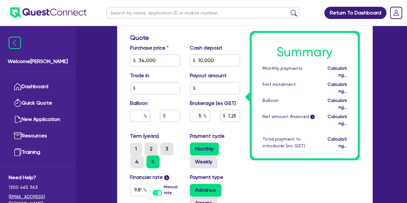
click at [240, 182] on div "Payment type Advance Arrears" at bounding box center [215, 192] width 60 height 36
type input "34,000"
type input "10,000"
type input "1,281.68"
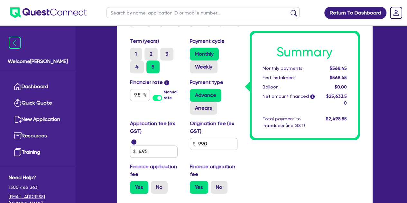
scroll to position [385, 0]
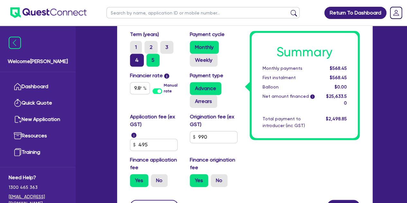
click at [138, 58] on label "4" at bounding box center [137, 60] width 14 height 13
click at [134, 58] on input "4" at bounding box center [132, 56] width 4 height 4
radio input "true"
type input "34,000"
type input "10,000"
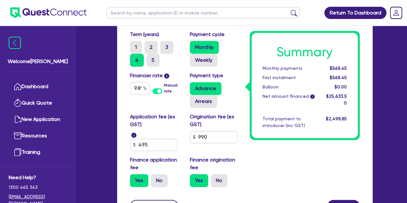
type input "1,281.68"
type input "34,000"
type input "10,000"
type input "1,281.68"
click at [120, 19] on ul at bounding box center [203, 12] width 206 height 25
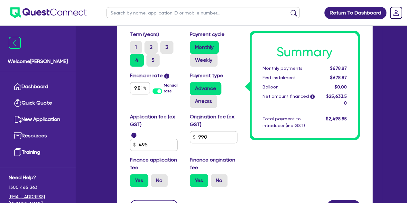
click at [124, 13] on input "text" at bounding box center [203, 12] width 193 height 11
type input "amber"
click button "submit" at bounding box center [294, 14] width 10 height 9
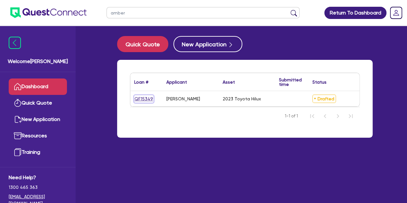
click at [144, 98] on link "QF15349" at bounding box center [143, 98] width 19 height 7
select select "CARS_AND_LIGHT_TRUCKS"
select select "PASSENGER_VEHICLES"
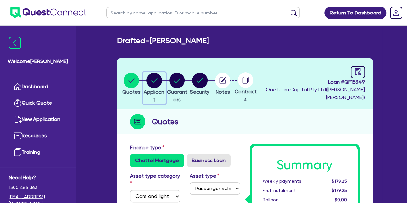
click at [161, 78] on circle "button" at bounding box center [153, 80] width 15 height 15
select select "SOLE_TRADER"
select select "ADMINISTRATIVE_SUPPORT"
select select "DOMESTIC_COMMERCIAL_CLEANING"
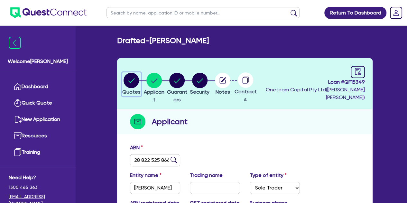
click at [129, 80] on circle "button" at bounding box center [131, 80] width 15 height 15
select select "CARS_AND_LIGHT_TRUCKS"
select select "PASSENGER_VEHICLES"
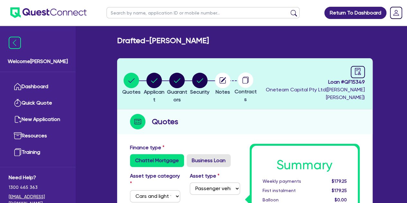
click at [203, 124] on div "Quotes" at bounding box center [245, 121] width 256 height 25
click at [162, 87] on circle "button" at bounding box center [153, 80] width 15 height 15
select select "SOLE_TRADER"
select select "ADMINISTRATIVE_SUPPORT"
select select "DOMESTIC_COMMERCIAL_CLEANING"
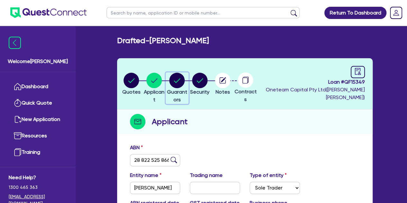
click at [182, 81] on circle "button" at bounding box center [176, 80] width 15 height 15
select select "MISS"
select select "[GEOGRAPHIC_DATA]"
select select "SINGLE"
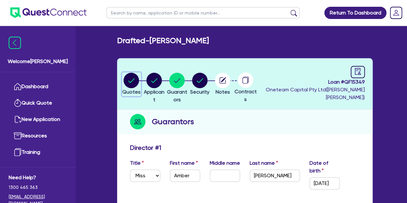
click at [139, 78] on circle "button" at bounding box center [131, 80] width 15 height 15
select select "CARS_AND_LIGHT_TRUCKS"
select select "PASSENGER_VEHICLES"
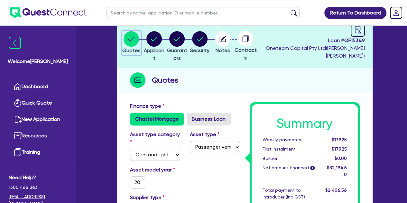
scroll to position [43, 0]
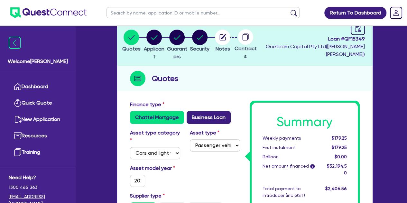
click at [200, 112] on label "Business Loan" at bounding box center [209, 117] width 44 height 13
click at [191, 112] on input "Business Loan" at bounding box center [189, 113] width 4 height 4
radio input "true"
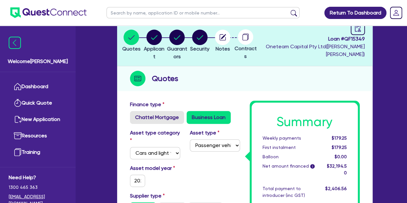
select select
type input "30,000"
type input "1,287.78"
type input "1,095"
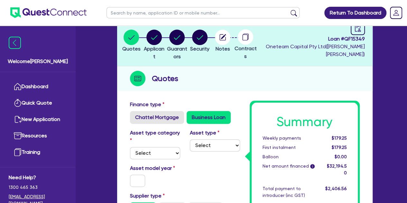
type input "30,000"
type input "1,287.78"
type input "1,095"
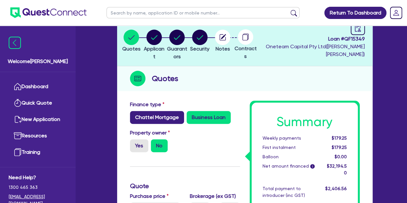
click at [164, 112] on label "Chattel Mortgage" at bounding box center [157, 117] width 54 height 13
click at [134, 112] on input "Chattel Mortgage" at bounding box center [132, 113] width 4 height 4
radio input "true"
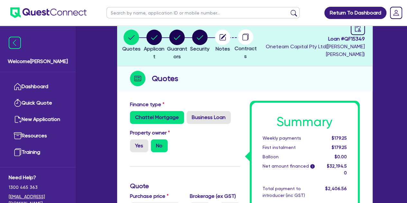
type input "30,000"
type input "1,287.78"
type input "1,095"
type input "30,000"
type input "1,287.78"
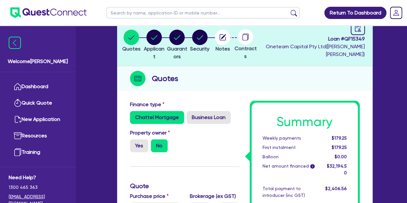
type input "1,095"
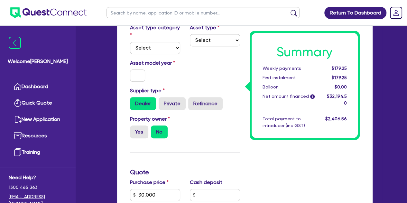
scroll to position [149, 0]
click at [161, 42] on select "Select Cars and light trucks Primary assets Secondary assets Tertiary assets" at bounding box center [155, 48] width 50 height 12
select select "CARS_AND_LIGHT_TRUCKS"
click at [130, 42] on select "Select Cars and light trucks Primary assets Secondary assets Tertiary assets" at bounding box center [155, 48] width 50 height 12
click at [199, 38] on select "Select Passenger vehicles Vans and utes Light trucks up to 4.5 tonne" at bounding box center [215, 40] width 50 height 12
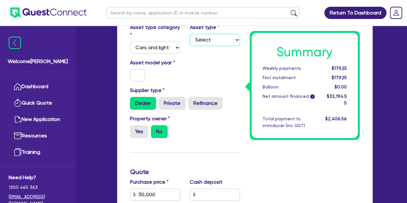
select select "PASSENGER_VEHICLES"
click at [190, 34] on select "Select Passenger vehicles Vans and utes Light trucks up to 4.5 tonne" at bounding box center [215, 40] width 50 height 12
type input "30,000"
type input "1,287.78"
type input "1,095"
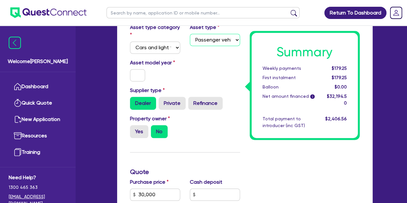
type input "30,000"
type input "1,287.78"
type input "1,095"
click at [144, 76] on input "text" at bounding box center [137, 75] width 15 height 12
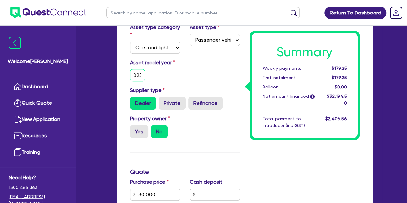
type input "2023"
type input "30,000"
type input "1,287.78"
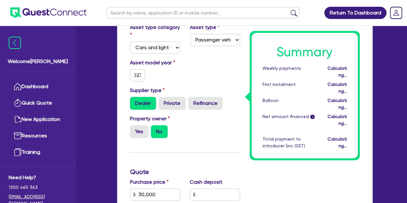
scroll to position [0, 0]
click at [185, 80] on div "Asset model year 2023" at bounding box center [185, 73] width 120 height 28
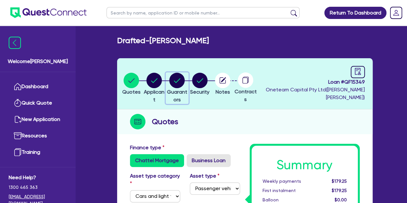
click at [185, 79] on circle "button" at bounding box center [176, 80] width 15 height 15
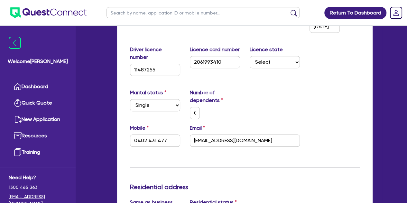
scroll to position [159, 0]
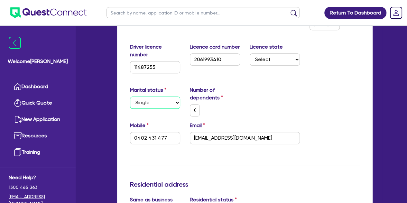
click at [153, 101] on select "Select Single Married De Facto / Partner" at bounding box center [155, 103] width 50 height 12
click at [130, 97] on select "Select Single Married De Facto / Partner" at bounding box center [155, 103] width 50 height 12
click at [198, 113] on input "0" at bounding box center [195, 110] width 10 height 12
click at [195, 112] on input "0" at bounding box center [195, 110] width 10 height 12
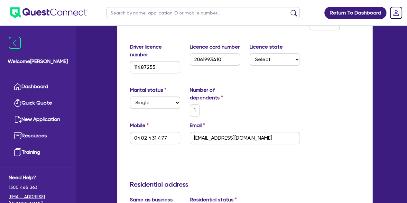
click at [222, 111] on div "1" at bounding box center [215, 110] width 60 height 12
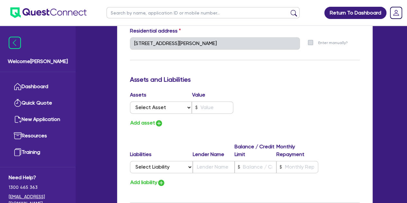
scroll to position [372, 0]
click at [176, 106] on select "Select Asset Cash Property Investment property Vehicle Truck Trailer Equipment …" at bounding box center [161, 107] width 62 height 12
click at [130, 101] on select "Select Asset Cash Property Investment property Vehicle Truck Trailer Equipment …" at bounding box center [161, 107] width 62 height 12
click at [205, 106] on input "text" at bounding box center [213, 107] width 42 height 12
click at [200, 128] on div "Update residential status for Director #1 Boarding is only acceptable when the …" at bounding box center [245, 28] width 230 height 515
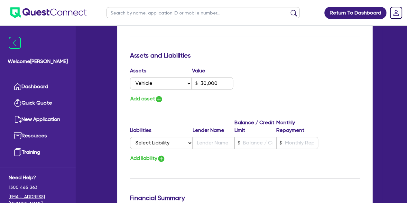
scroll to position [403, 0]
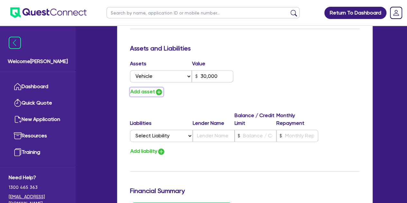
click at [157, 95] on img "button" at bounding box center [159, 92] width 8 height 8
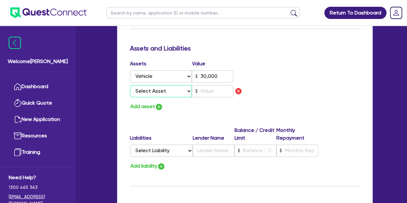
click at [161, 91] on select "Select Asset Cash Property Investment property Vehicle Truck Trailer Equipment …" at bounding box center [161, 91] width 62 height 12
click at [130, 85] on select "Select Asset Cash Property Investment property Vehicle Truck Trailer Equipment …" at bounding box center [161, 91] width 62 height 12
click at [207, 93] on input "text" at bounding box center [213, 91] width 42 height 12
click at [207, 93] on input "6,000" at bounding box center [213, 91] width 42 height 12
click at [208, 117] on div "Update residential status for Director #1 Boarding is only acceptable when the …" at bounding box center [245, 6] width 230 height 530
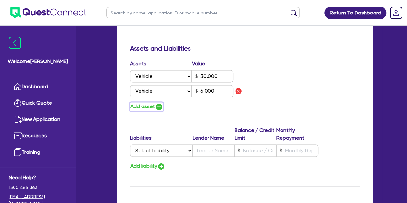
click at [153, 108] on button "Add asset" at bounding box center [146, 106] width 33 height 9
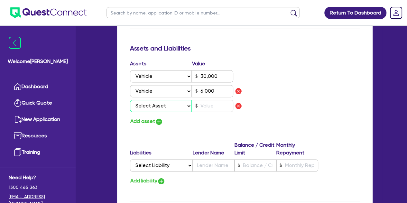
click at [158, 107] on select "Select Asset Cash Property Investment property Vehicle Truck Trailer Equipment …" at bounding box center [161, 106] width 62 height 12
click at [130, 100] on select "Select Asset Cash Property Investment property Vehicle Truck Trailer Equipment …" at bounding box center [161, 106] width 62 height 12
click at [202, 108] on input "text" at bounding box center [213, 106] width 42 height 12
click at [196, 122] on div "Add asset" at bounding box center [185, 121] width 120 height 9
click at [294, 118] on div "Assets Value Select Asset Cash Property Investment property Vehicle Truck Trail…" at bounding box center [245, 93] width 240 height 66
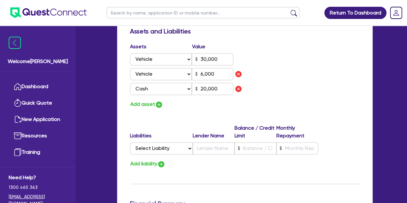
scroll to position [421, 0]
click at [158, 146] on select "Select Liability Credit card Mortgage Investment property loan Vehicle loan Tru…" at bounding box center [161, 148] width 63 height 12
click at [130, 142] on select "Select Liability Credit card Mortgage Investment property loan Vehicle loan Tru…" at bounding box center [161, 148] width 63 height 12
click at [298, 152] on input "text" at bounding box center [298, 148] width 42 height 12
click at [223, 149] on input "text" at bounding box center [214, 148] width 42 height 12
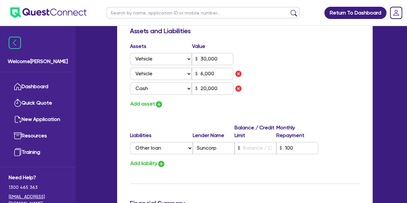
click at [246, 163] on div "Add liability" at bounding box center [245, 163] width 240 height 9
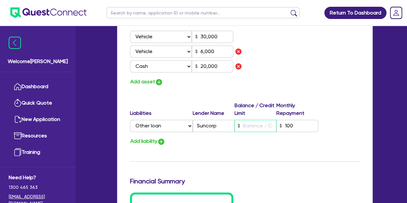
click at [246, 121] on input "text" at bounding box center [256, 126] width 42 height 12
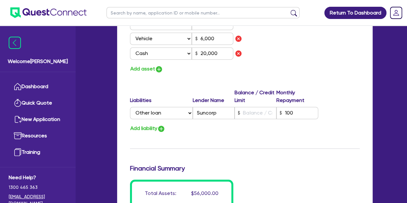
scroll to position [443, 0]
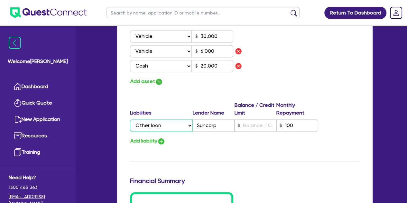
click at [149, 126] on select "Select Liability Credit card Mortgage Investment property loan Vehicle loan Tru…" at bounding box center [161, 125] width 63 height 12
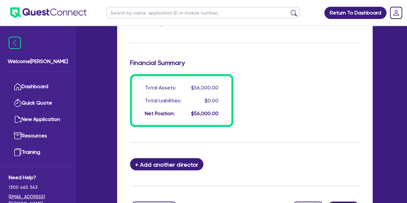
scroll to position [623, 0]
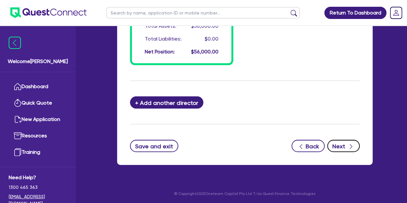
click at [353, 148] on icon "button" at bounding box center [351, 147] width 6 height 6
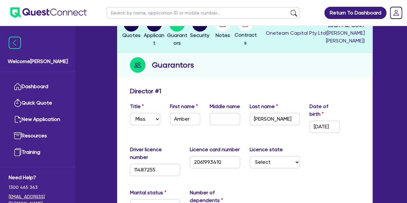
scroll to position [0, 0]
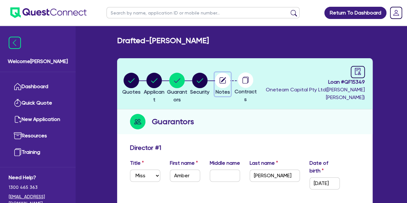
click at [231, 80] on circle "button" at bounding box center [222, 80] width 15 height 15
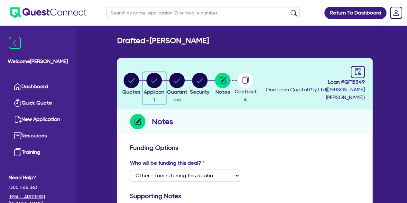
click at [162, 85] on circle "button" at bounding box center [153, 80] width 15 height 15
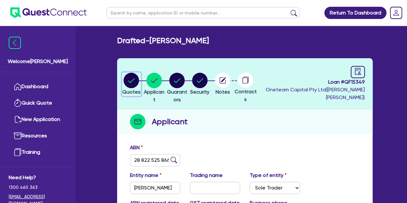
click at [133, 77] on circle "button" at bounding box center [131, 80] width 15 height 15
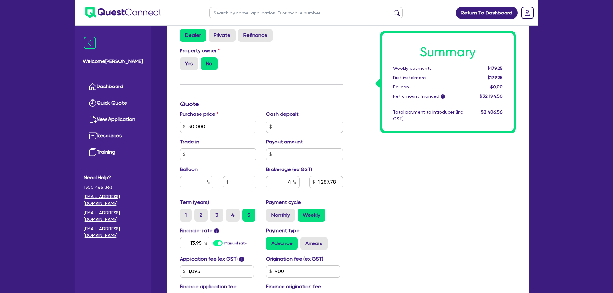
scroll to position [202, 0]
click at [202, 246] on input "13.95" at bounding box center [195, 243] width 31 height 12
click at [366, 221] on div "Summary Weekly payments $179.25 First instalment $179.25 Balloon $0.00 Net amou…" at bounding box center [434, 123] width 173 height 376
click at [295, 270] on input "900" at bounding box center [303, 271] width 74 height 12
click at [373, 244] on div "Summary Weekly payments $168.07 First instalment $168.07 Balloon $0.00 Net amou…" at bounding box center [434, 123] width 173 height 376
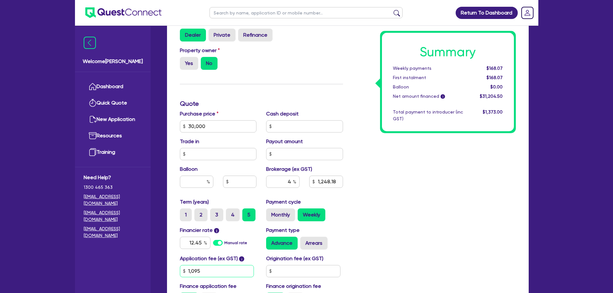
click at [232, 272] on input "1,095" at bounding box center [217, 271] width 74 height 12
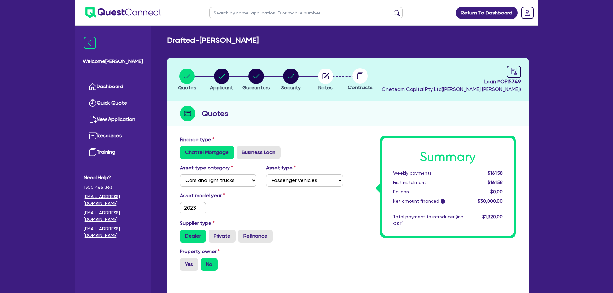
scroll to position [0, 0]
click at [263, 77] on circle "button" at bounding box center [256, 76] width 15 height 15
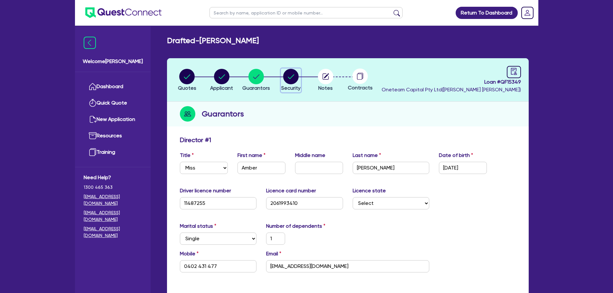
click at [295, 79] on circle "button" at bounding box center [290, 76] width 15 height 15
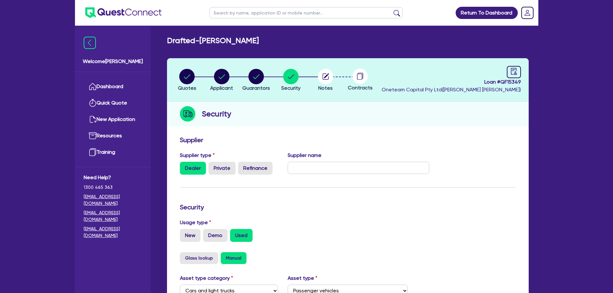
click at [316, 79] on li "Notes" at bounding box center [325, 80] width 35 height 23
click at [335, 77] on li "Notes" at bounding box center [325, 80] width 35 height 23
click at [331, 76] on circle "button" at bounding box center [325, 76] width 15 height 15
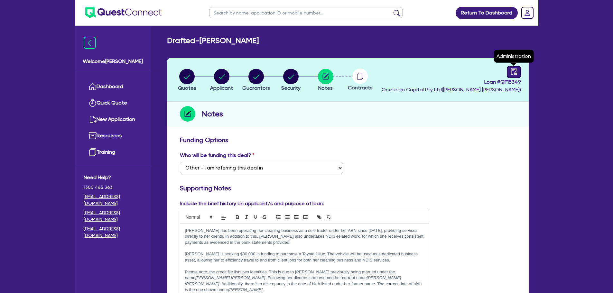
click at [510, 71] on link at bounding box center [514, 72] width 14 height 12
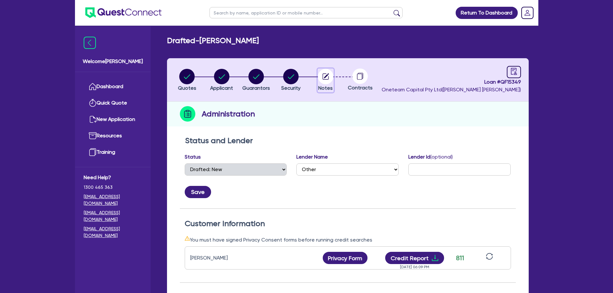
click at [331, 77] on circle "button" at bounding box center [325, 76] width 15 height 15
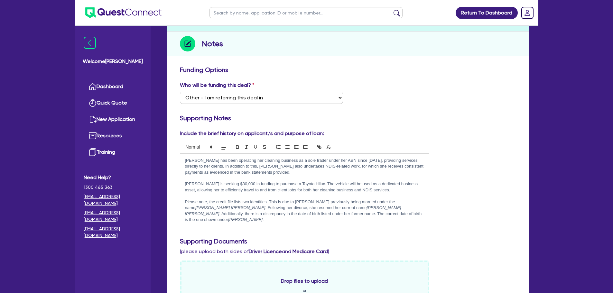
scroll to position [71, 0]
click at [390, 189] on p "Amber is seeking $30,000 in funding to purchase a Toyota Hilux. The vehicle wil…" at bounding box center [305, 187] width 240 height 12
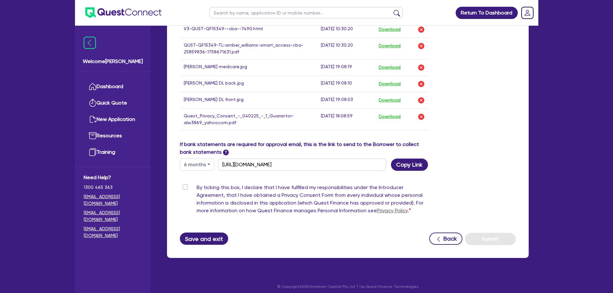
scroll to position [447, 0]
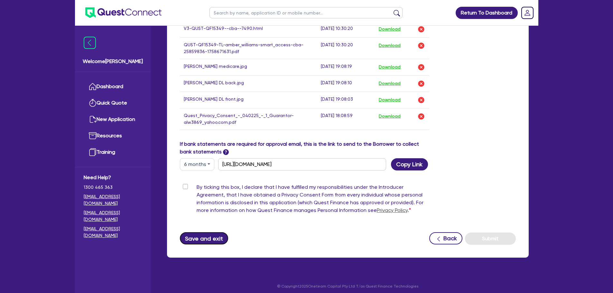
click at [193, 237] on button "Save and exit" at bounding box center [204, 238] width 49 height 12
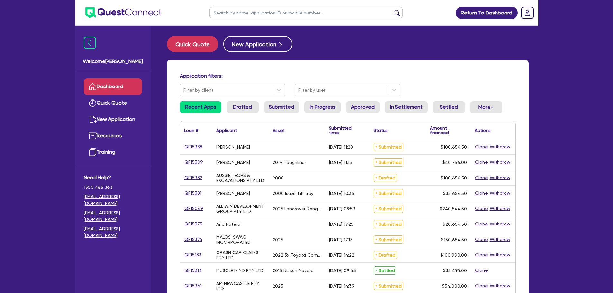
click at [237, 7] on input "text" at bounding box center [306, 12] width 193 height 11
click at [392, 10] on button "submit" at bounding box center [397, 14] width 10 height 9
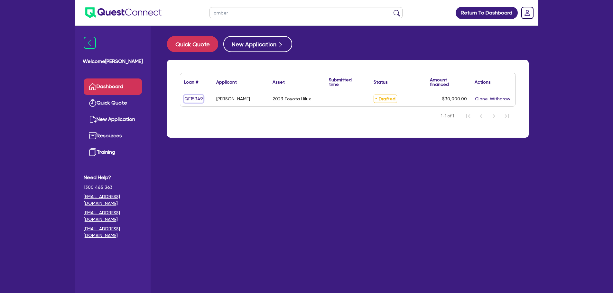
click at [193, 99] on link "QF15349" at bounding box center [193, 98] width 19 height 7
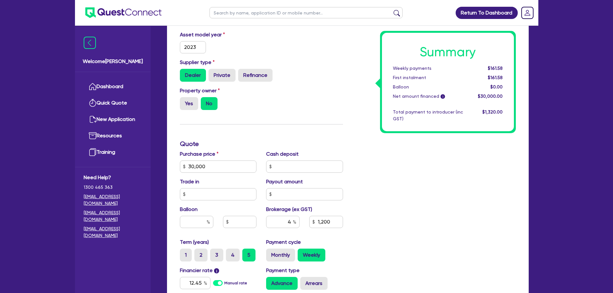
scroll to position [172, 0]
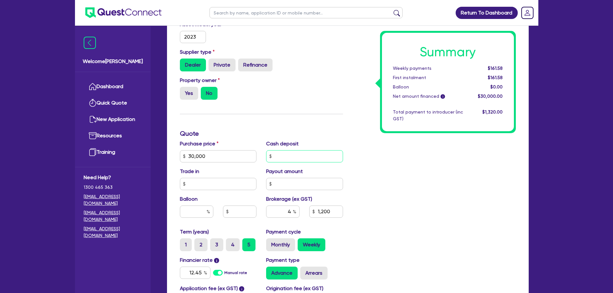
click at [287, 158] on input "text" at bounding box center [304, 156] width 77 height 12
click at [299, 118] on div "Finance type Chattel Mortgage Business Loan Asset type category Select Cars and…" at bounding box center [261, 153] width 173 height 376
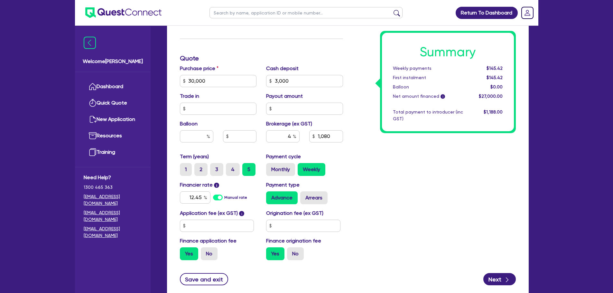
scroll to position [250, 0]
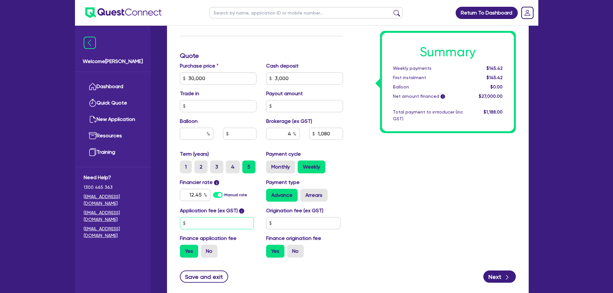
click at [196, 221] on input "text" at bounding box center [217, 223] width 74 height 12
click at [216, 60] on div "Finance type Chattel Mortgage Business Loan Asset type category Select Cars and…" at bounding box center [261, 75] width 173 height 376
click at [284, 223] on input "text" at bounding box center [303, 223] width 74 height 12
click at [419, 224] on div "Summary Weekly payments $150.25 First instalment $150.25 Balloon $0.00 Net amou…" at bounding box center [434, 75] width 173 height 376
click at [300, 227] on input "270" at bounding box center [303, 223] width 74 height 12
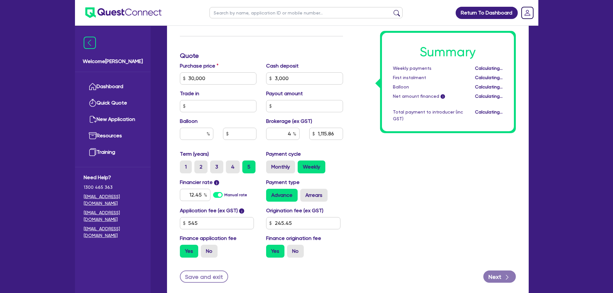
click at [363, 214] on div "Summary Weekly payments Calculating... First instalment Calculating... Balloon …" at bounding box center [434, 75] width 173 height 376
click at [292, 135] on input "4" at bounding box center [282, 134] width 33 height 12
click at [369, 143] on div "Summary Weekly payments $150.10 First instalment $150.10 Balloon $0.00 Net amou…" at bounding box center [434, 75] width 173 height 376
click at [291, 135] on input "6" at bounding box center [282, 134] width 33 height 12
click at [364, 159] on div "Summary Weekly payments Calculating... First instalment Calculating... Balloon …" at bounding box center [434, 75] width 173 height 376
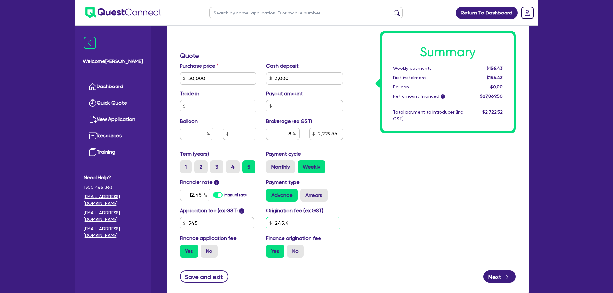
click at [300, 228] on input "245.4" at bounding box center [303, 223] width 74 height 12
click at [424, 223] on div "Summary Weekly payments $154.91 First instalment $154.91 Balloon $0.00 Net amou…" at bounding box center [434, 75] width 173 height 376
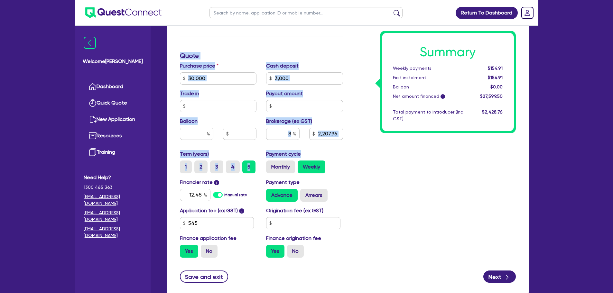
drag, startPoint x: 344, startPoint y: 159, endPoint x: 313, endPoint y: -39, distance: 200.4
click at [313, 0] on html "Return To Dashboard Edit Profile Logout Welcome Luke Dashboard Quick Quote New …" at bounding box center [306, 42] width 613 height 585
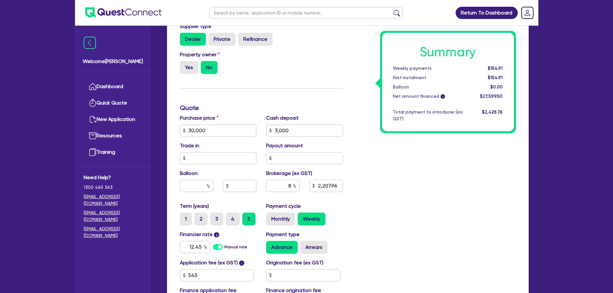
click at [349, 14] on input "text" at bounding box center [306, 12] width 193 height 11
click at [336, 74] on div "Property owner Yes No" at bounding box center [261, 65] width 173 height 28
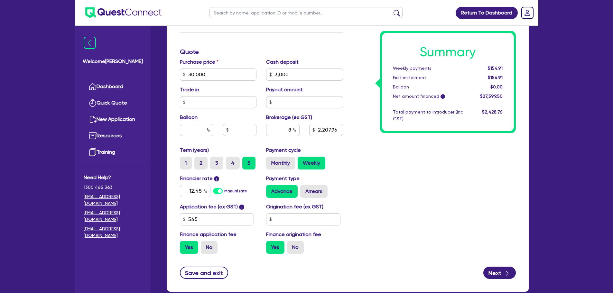
scroll to position [255, 0]
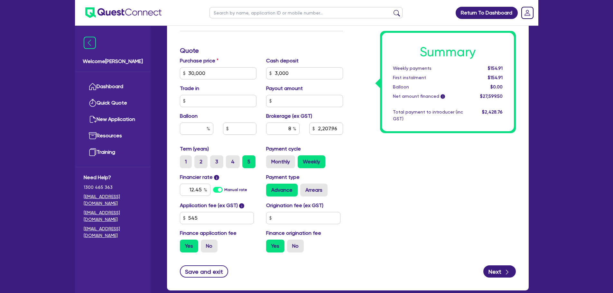
click at [403, 151] on div "Summary Weekly payments $154.91 First instalment $154.91 Balloon $0.00 Net amou…" at bounding box center [434, 70] width 173 height 376
click at [491, 270] on button "Next" at bounding box center [500, 272] width 33 height 12
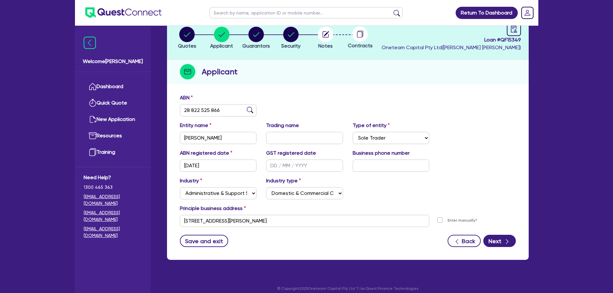
scroll to position [42, 0]
click at [487, 229] on form "ABN 28 822 525 866 Entity name WILLIAMS, AMBER LOUISE Trading name Type of enti…" at bounding box center [348, 170] width 336 height 153
click at [493, 234] on form "ABN 28 822 525 866 Entity name WILLIAMS, AMBER LOUISE Trading name Type of enti…" at bounding box center [348, 170] width 336 height 153
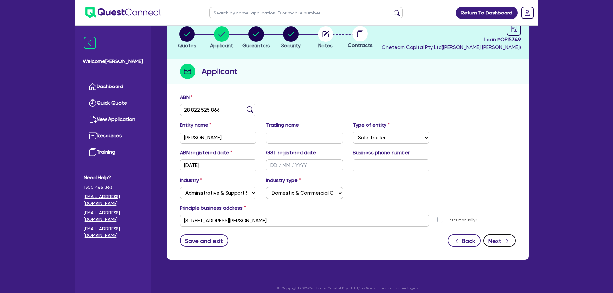
click at [496, 239] on button "Next" at bounding box center [500, 241] width 33 height 12
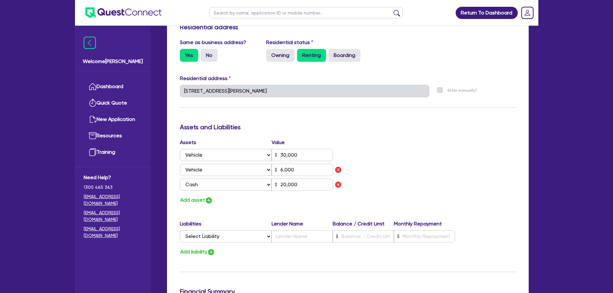
scroll to position [289, 0]
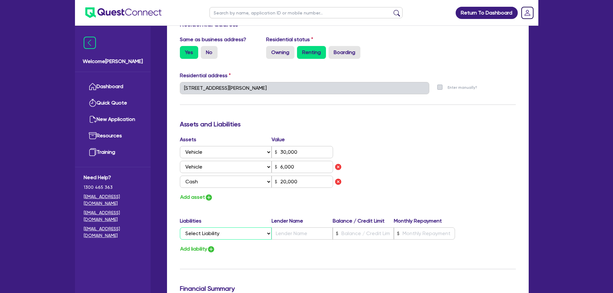
click at [240, 236] on select "Select Liability Credit card Mortgage Investment property loan Vehicle loan Tru…" at bounding box center [226, 234] width 92 height 12
click at [391, 191] on div "Assets Value Select Asset Cash Property Investment property Vehicle Truck Trail…" at bounding box center [348, 169] width 346 height 66
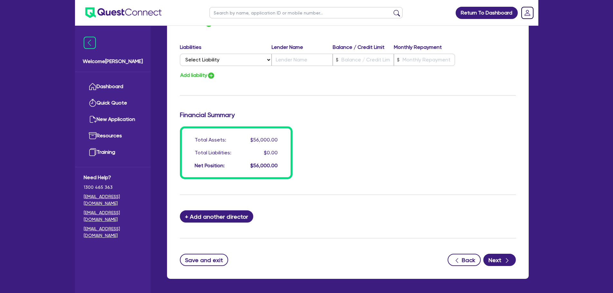
scroll to position [474, 0]
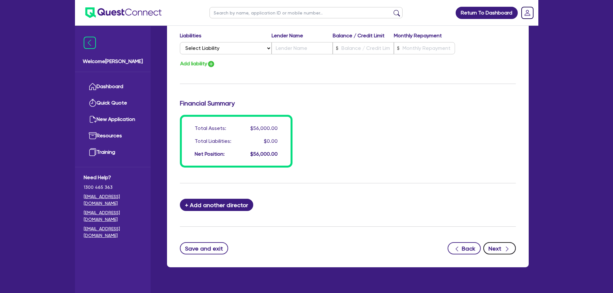
click at [501, 250] on button "Next" at bounding box center [500, 248] width 33 height 12
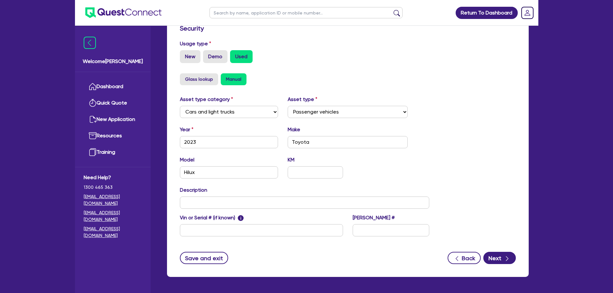
scroll to position [202, 0]
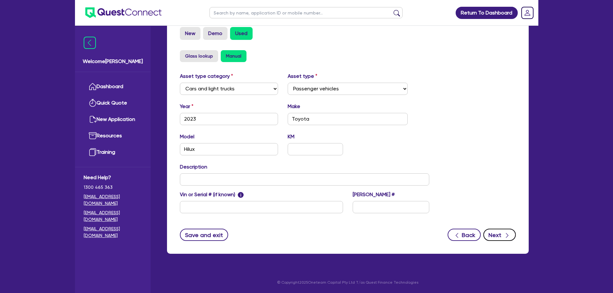
click at [507, 235] on icon "button" at bounding box center [507, 235] width 6 height 6
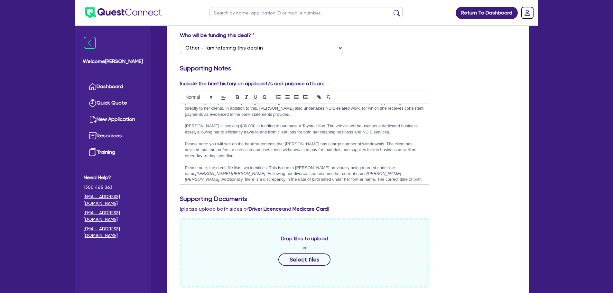
scroll to position [10, 0]
click at [376, 130] on p "Amber is seeking $30,000 in funding to purchase a Toyota Hilux. The vehicle wil…" at bounding box center [305, 127] width 240 height 12
click at [295, 130] on p "Amber is seeking $30,000 in funding to purchase a Toyota Hilux. The vehicle wil…" at bounding box center [305, 127] width 240 height 12
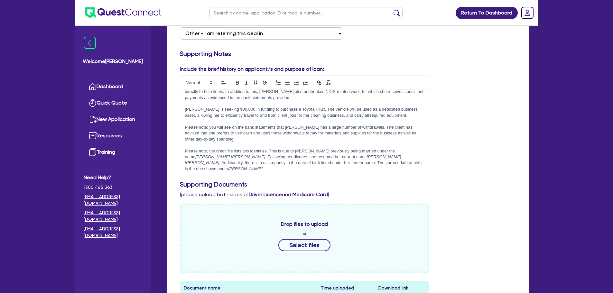
scroll to position [135, 0]
click at [244, 137] on p "Please note: you will see on the bank statements that Amber has a large number …" at bounding box center [305, 133] width 240 height 18
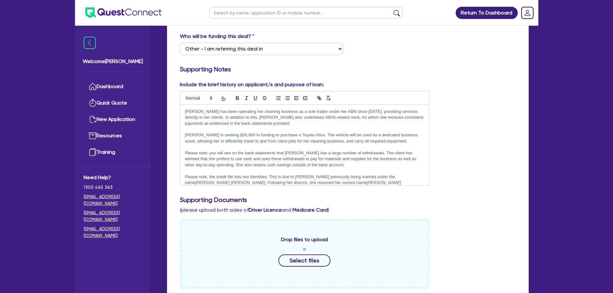
scroll to position [10, 0]
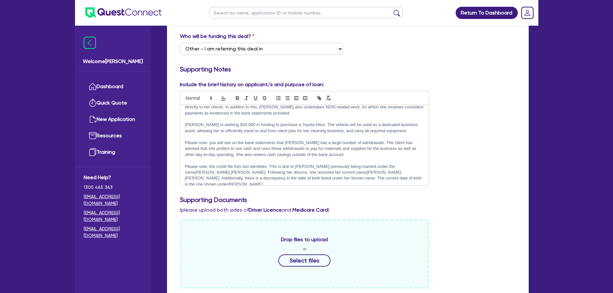
click at [448, 154] on div "Include the brief history on applicant/s and purpose of loan: Amber has been op…" at bounding box center [348, 136] width 346 height 110
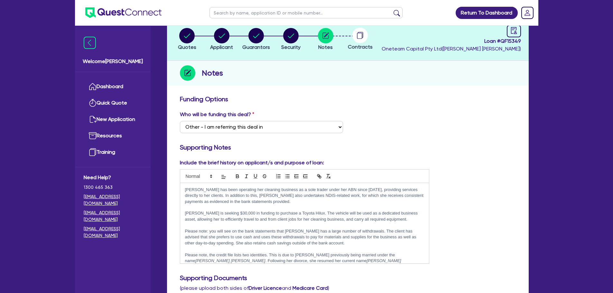
scroll to position [0, 0]
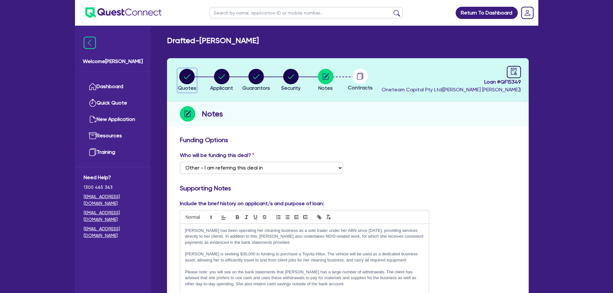
click at [183, 77] on circle "button" at bounding box center [186, 76] width 15 height 15
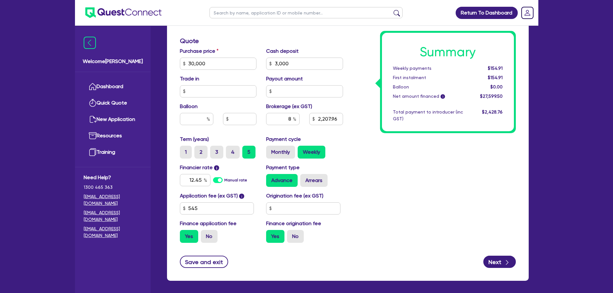
scroll to position [264, 0]
click at [306, 210] on input "text" at bounding box center [303, 209] width 74 height 12
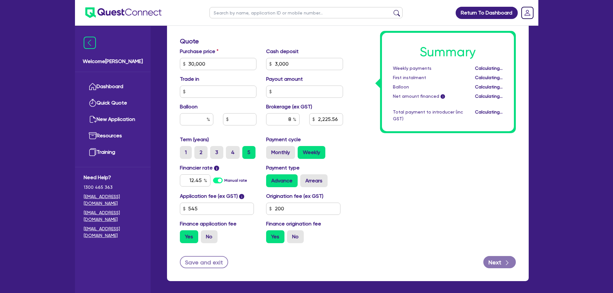
click at [387, 209] on div "Summary Weekly payments Calculating... First instalment Calculating... Balloon …" at bounding box center [434, 60] width 173 height 376
click at [203, 208] on input "545" at bounding box center [217, 209] width 74 height 12
click at [393, 181] on div "Summary Weekly payments Calculating... First instalment Calculating... Balloon …" at bounding box center [434, 60] width 173 height 376
click at [435, 187] on div "Summary Weekly payments $155.84 First instalment $155.84 Balloon $0.00 Net amou…" at bounding box center [434, 60] width 173 height 376
click at [296, 213] on input "200" at bounding box center [303, 209] width 74 height 12
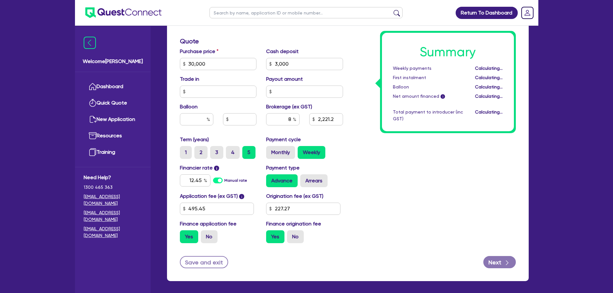
click at [369, 212] on div "Summary Weekly payments Calculating... First instalment Calculating... Balloon …" at bounding box center [434, 60] width 173 height 376
click at [206, 260] on button "Save and exit" at bounding box center [204, 262] width 49 height 12
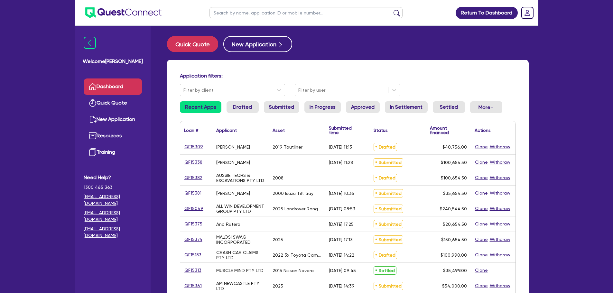
click at [233, 18] on input "text" at bounding box center [306, 12] width 193 height 11
click at [392, 10] on button "submit" at bounding box center [397, 14] width 10 height 9
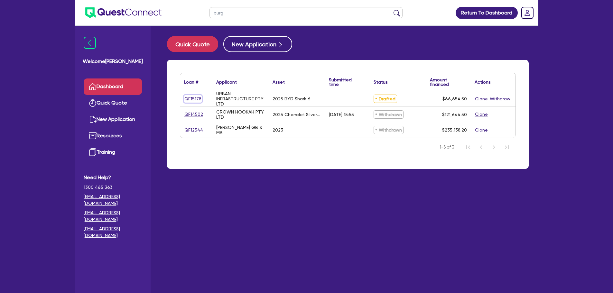
click at [193, 99] on link "QF15178" at bounding box center [193, 98] width 18 height 7
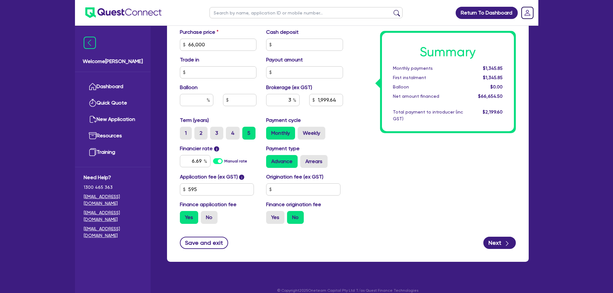
scroll to position [286, 0]
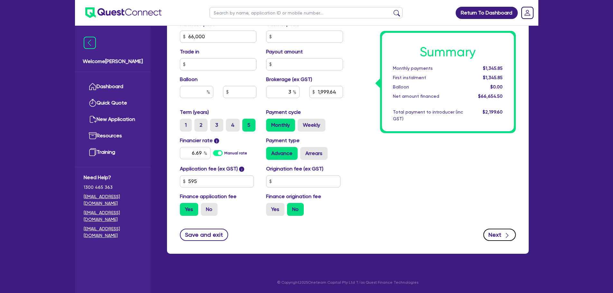
click at [489, 239] on button "Next" at bounding box center [500, 235] width 33 height 12
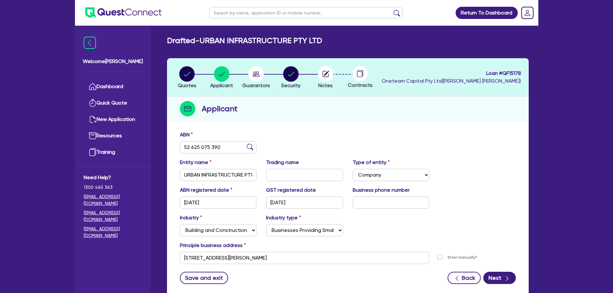
scroll to position [43, 0]
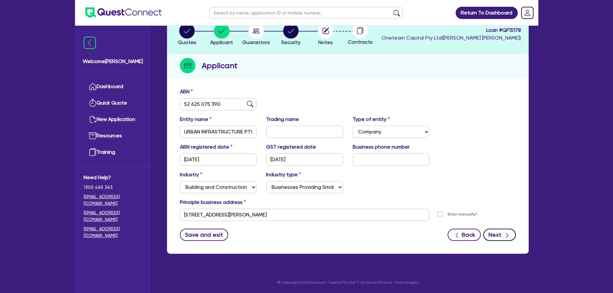
click at [502, 230] on button "Next" at bounding box center [500, 235] width 33 height 12
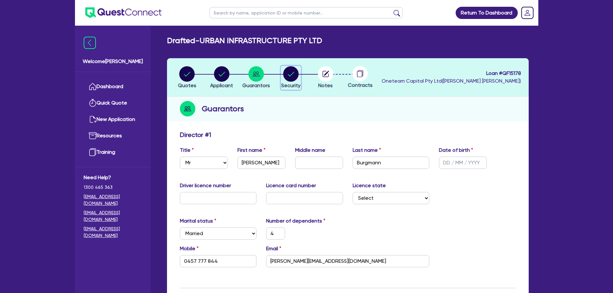
click at [284, 74] on circle "button" at bounding box center [290, 73] width 15 height 15
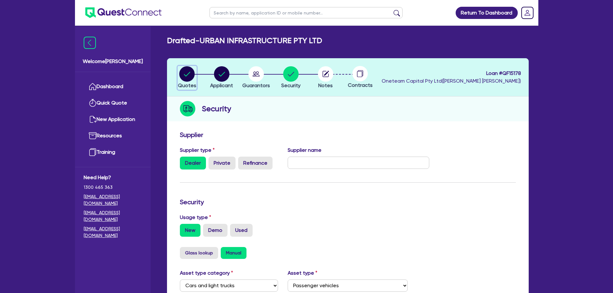
click at [186, 73] on circle "button" at bounding box center [186, 73] width 15 height 15
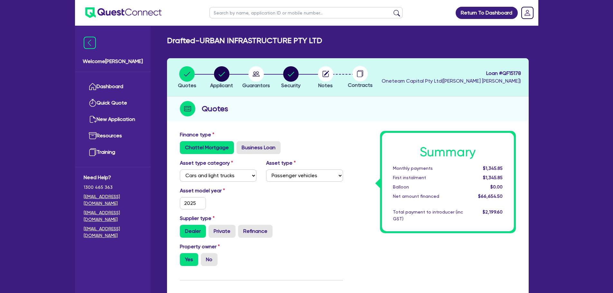
click at [224, 11] on input "text" at bounding box center [306, 12] width 193 height 11
click button "submit" at bounding box center [397, 14] width 10 height 9
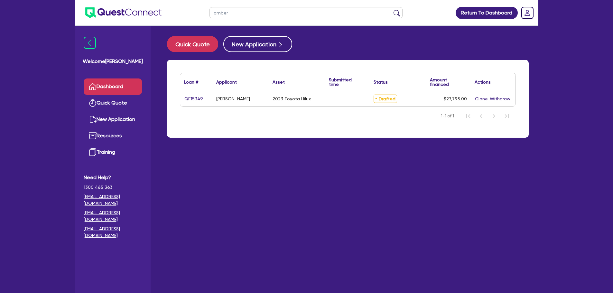
click at [194, 97] on link "QF15349" at bounding box center [193, 98] width 19 height 7
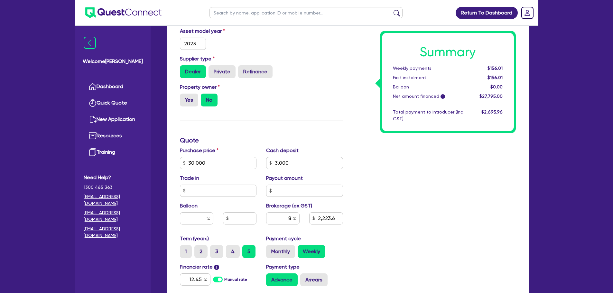
scroll to position [167, 0]
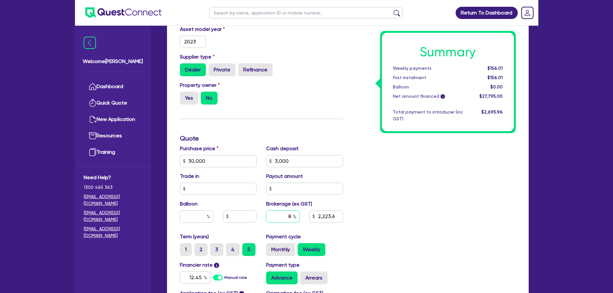
click at [294, 215] on div "8" at bounding box center [282, 217] width 33 height 12
click at [343, 227] on div "10 2,779.5" at bounding box center [304, 219] width 87 height 17
click at [292, 217] on input "10" at bounding box center [282, 217] width 33 height 12
click at [364, 216] on div "Summary Weekly payments $159.17 First instalment $159.17 Balloon $0.00 Net amou…" at bounding box center [434, 157] width 173 height 376
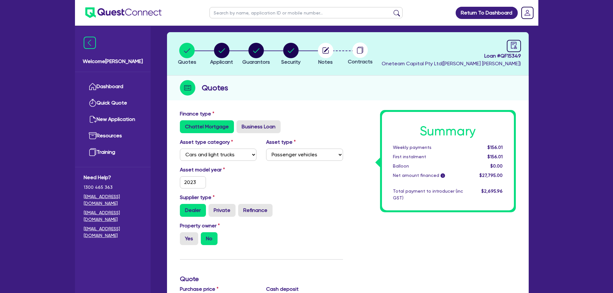
scroll to position [0, 0]
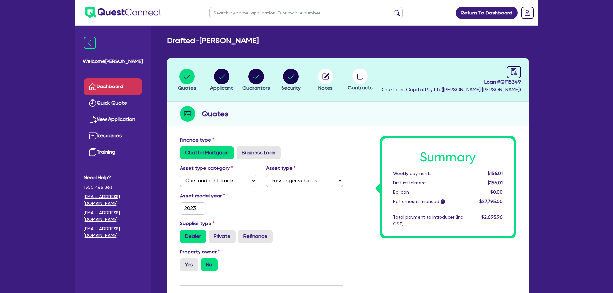
click at [128, 88] on link "Dashboard" at bounding box center [113, 87] width 58 height 16
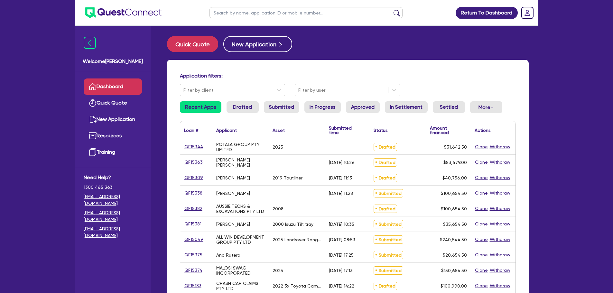
click at [234, 9] on input "text" at bounding box center [306, 12] width 193 height 11
click at [392, 10] on button "submit" at bounding box center [397, 14] width 10 height 9
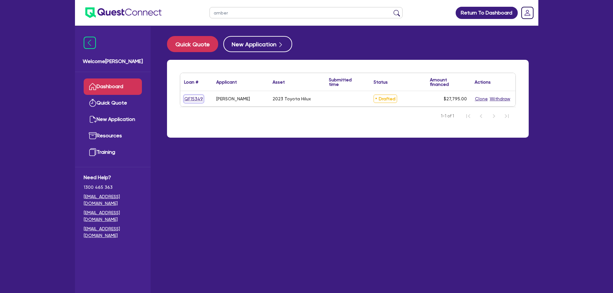
click at [194, 100] on link "QF15349" at bounding box center [193, 98] width 19 height 7
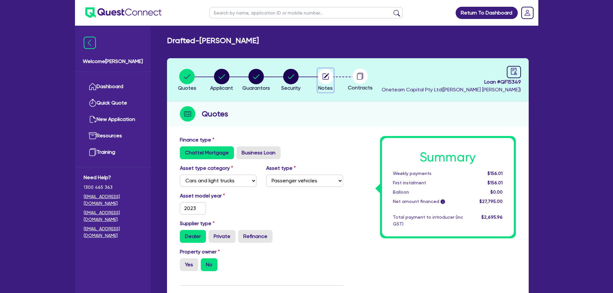
click at [326, 81] on circle "button" at bounding box center [325, 76] width 15 height 15
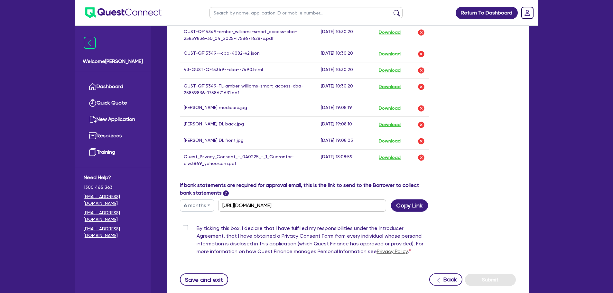
scroll to position [451, 0]
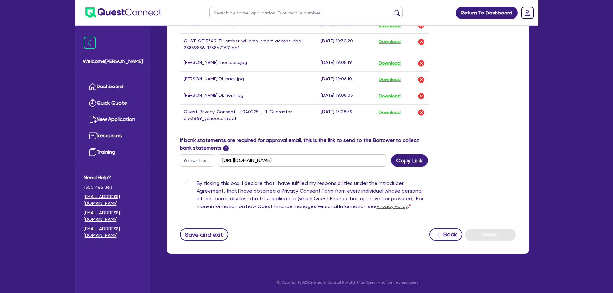
click at [197, 184] on label "By ticking this box, I declare that I have fulfilled my responsibilities under …" at bounding box center [313, 196] width 233 height 33
click at [185, 184] on input "By ticking this box, I declare that I have fulfilled my responsibilities under …" at bounding box center [182, 183] width 5 height 6
click at [492, 237] on button "Submit" at bounding box center [490, 235] width 51 height 12
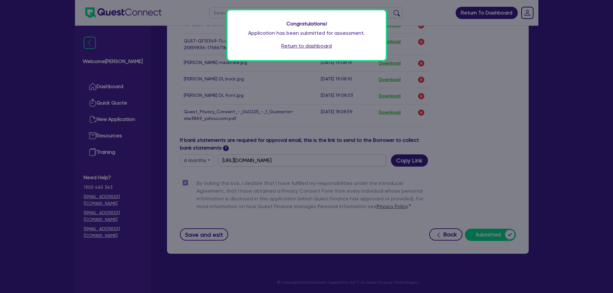
click at [300, 46] on link "Return to dashboard" at bounding box center [306, 46] width 51 height 8
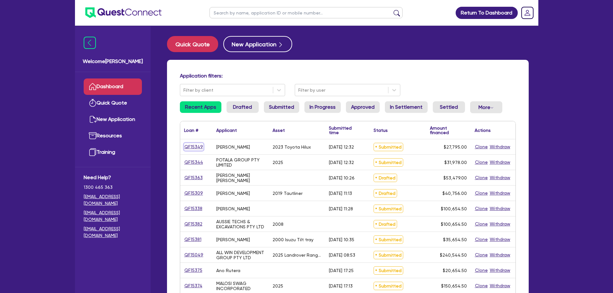
click at [200, 147] on link "QF15349" at bounding box center [193, 146] width 19 height 7
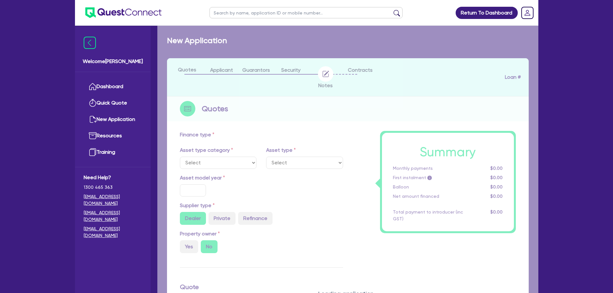
select select "CARS_AND_LIGHT_TRUCKS"
type input "2023"
type input "30,000"
type input "3,000"
type input "8"
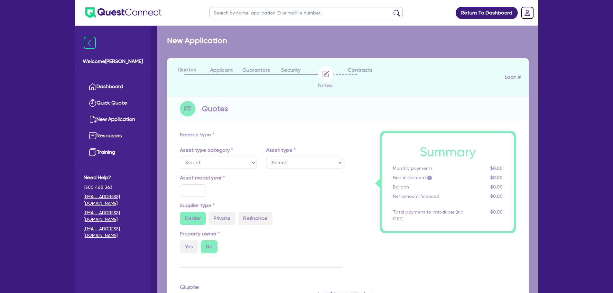
type input "2,223.6"
type input "12.45"
type input "495.45"
type input "227.27"
select select "PASSENGER_VEHICLES"
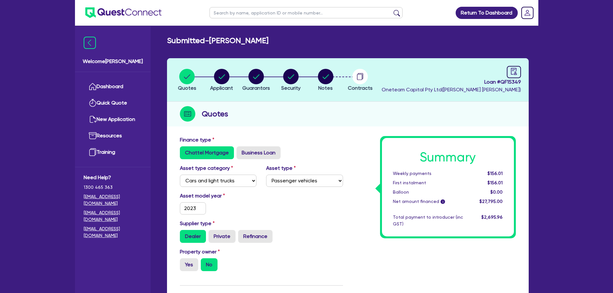
scroll to position [57, 0]
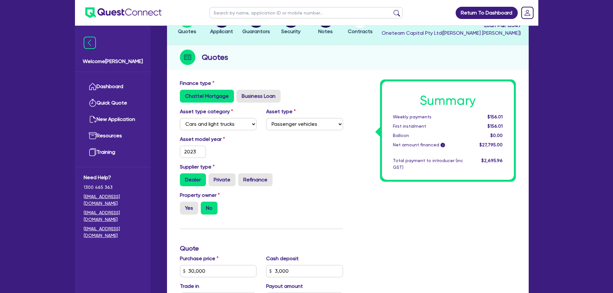
click at [323, 225] on div "Finance type Chattel Mortgage Business Loan Asset type category Select Cars and…" at bounding box center [261, 268] width 173 height 376
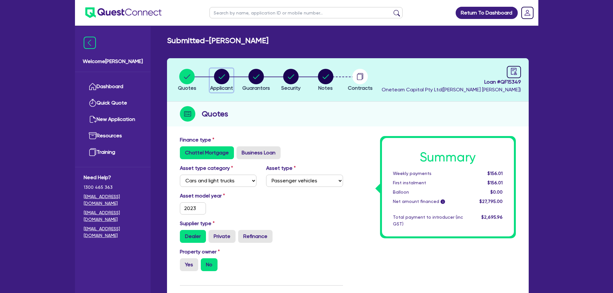
click at [231, 78] on div "button" at bounding box center [221, 76] width 23 height 15
select select "SOLE_TRADER"
select select "ADMINISTRATIVE_SUPPORT"
select select "DOMESTIC_COMMERCIAL_CLEANING"
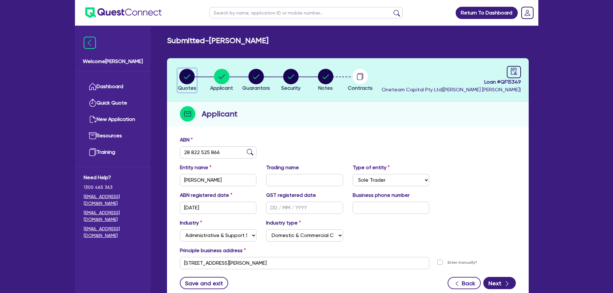
click at [192, 81] on circle "button" at bounding box center [186, 76] width 15 height 15
select select "CARS_AND_LIGHT_TRUCKS"
select select "PASSENGER_VEHICLES"
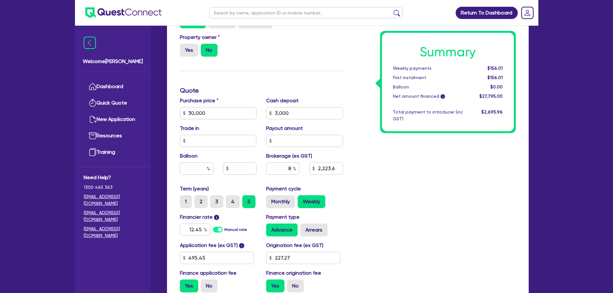
scroll to position [215, 0]
click at [271, 207] on label "Monthly" at bounding box center [280, 201] width 29 height 13
click at [270, 199] on input "Monthly" at bounding box center [268, 197] width 4 height 4
radio input "true"
type input "30,000"
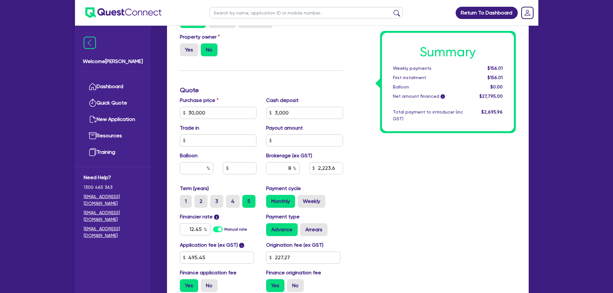
type input "3,000"
type input "2,223.6"
type input "30,000"
type input "3,000"
type input "2,223.6"
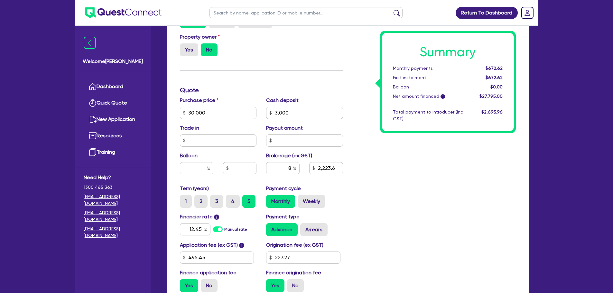
scroll to position [0, 0]
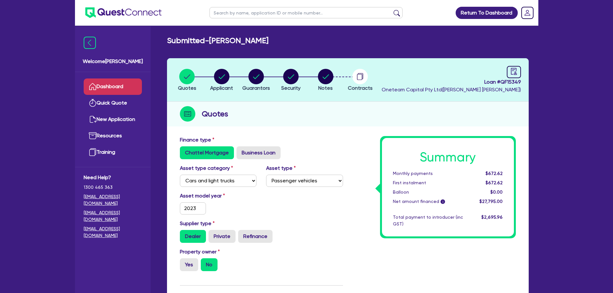
click at [116, 87] on link "Dashboard" at bounding box center [113, 87] width 58 height 16
